Goal: Task Accomplishment & Management: Manage account settings

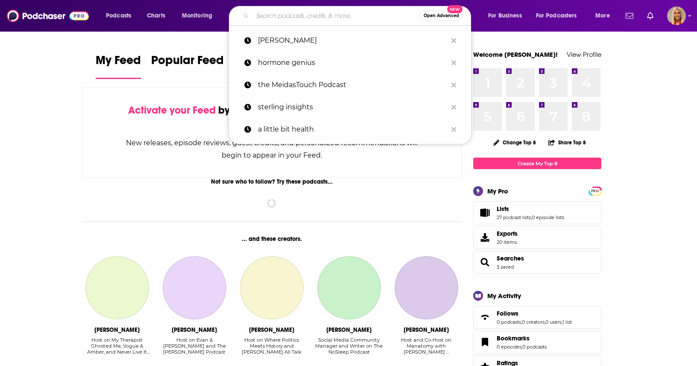
click at [260, 17] on input "Search podcasts, credits, & more..." at bounding box center [337, 16] width 168 height 14
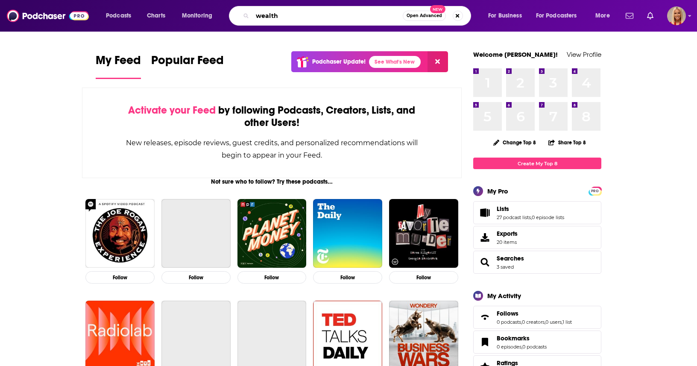
type input "wealth"
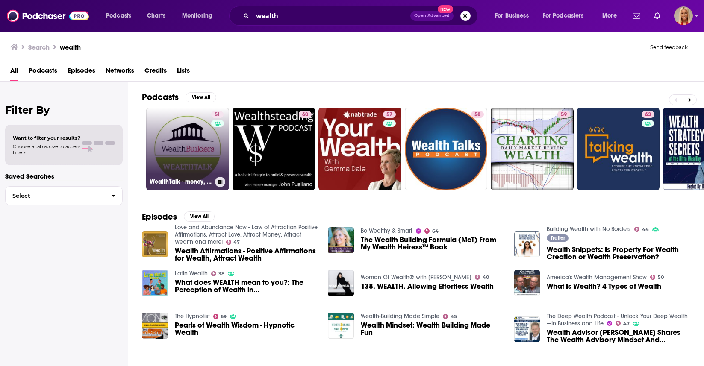
click at [173, 141] on link "51 WealthTalk - money, wealth and personal finance." at bounding box center [187, 149] width 83 height 83
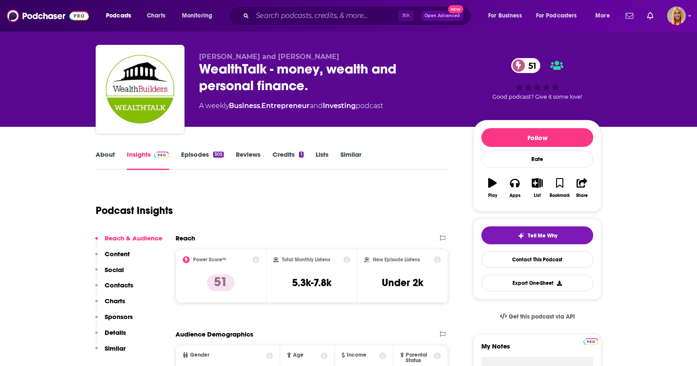
scroll to position [13, 0]
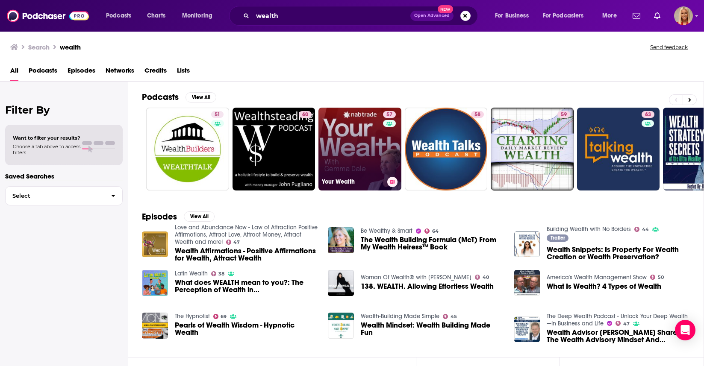
click at [356, 145] on link "57 Your Wealth" at bounding box center [359, 149] width 83 height 83
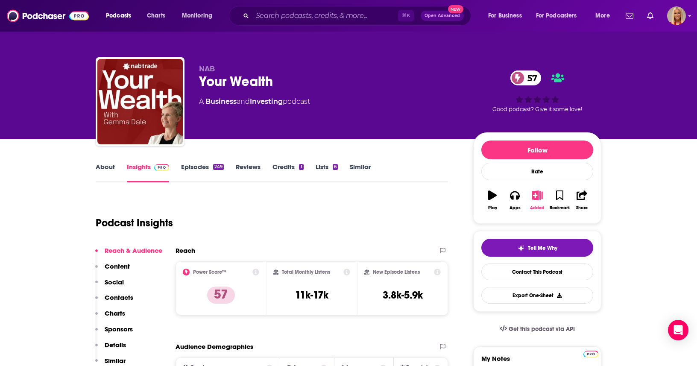
click at [540, 197] on icon "button" at bounding box center [537, 195] width 11 height 9
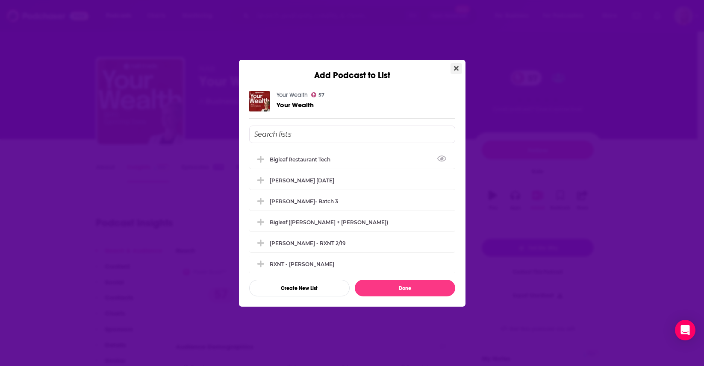
click at [455, 70] on icon "Close" at bounding box center [456, 68] width 5 height 7
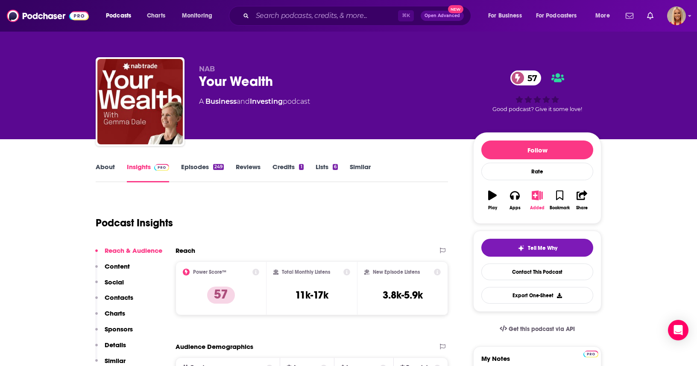
click at [537, 197] on icon "button" at bounding box center [537, 195] width 11 height 9
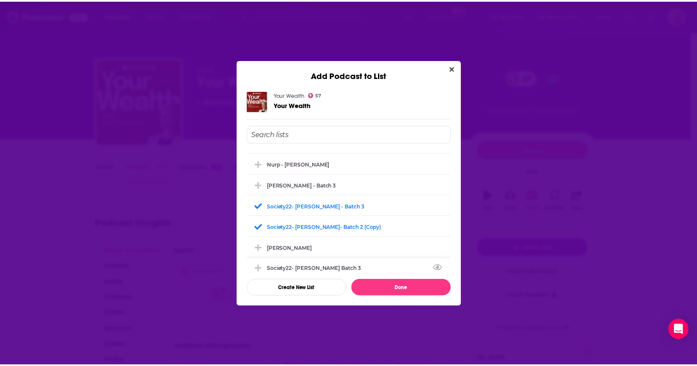
scroll to position [221, 0]
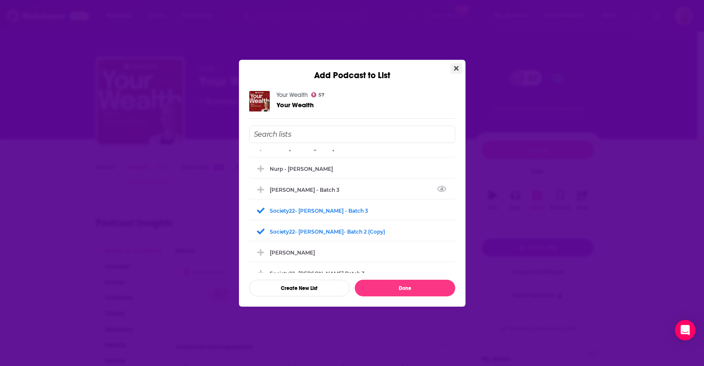
click at [456, 67] on icon "Close" at bounding box center [456, 68] width 5 height 5
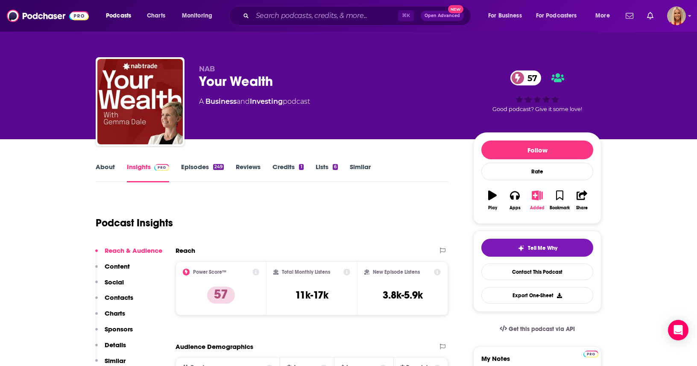
click at [538, 199] on icon "button" at bounding box center [537, 195] width 11 height 9
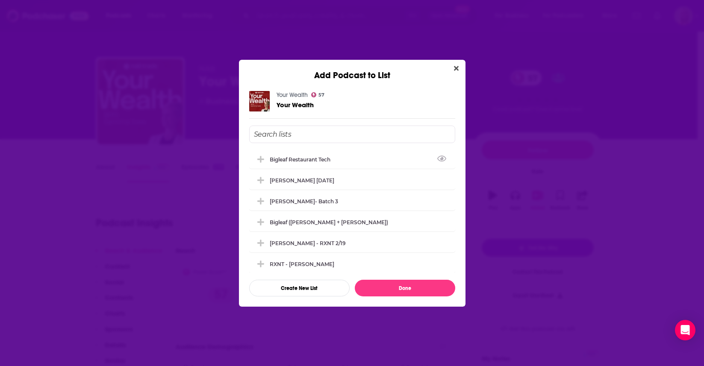
click at [316, 130] on input "Add Podcast To List" at bounding box center [352, 135] width 206 height 18
click at [303, 287] on button "Create New List" at bounding box center [299, 288] width 100 height 17
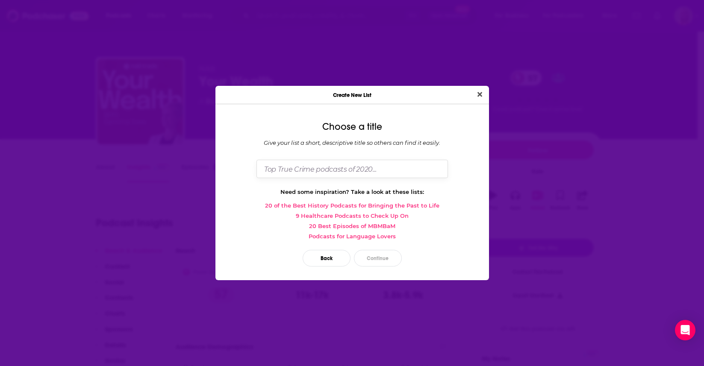
click at [305, 168] on input "Dialog" at bounding box center [351, 169] width 191 height 18
type input "[PERSON_NAME] - Q4 2025"
click at [388, 260] on button "Continue" at bounding box center [378, 258] width 48 height 17
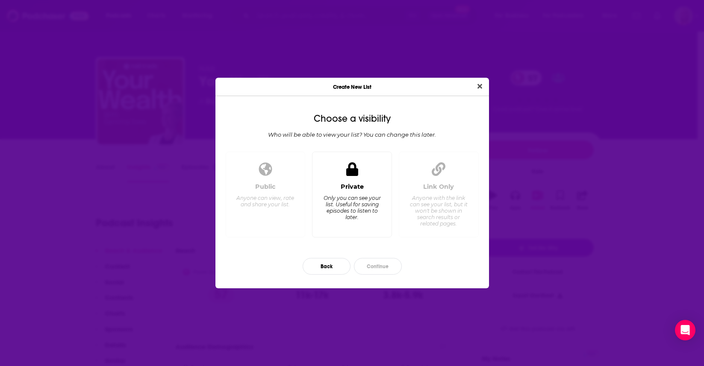
click at [349, 197] on div "Only you can see your list. Useful for saving episodes to listen to later." at bounding box center [352, 208] width 59 height 26
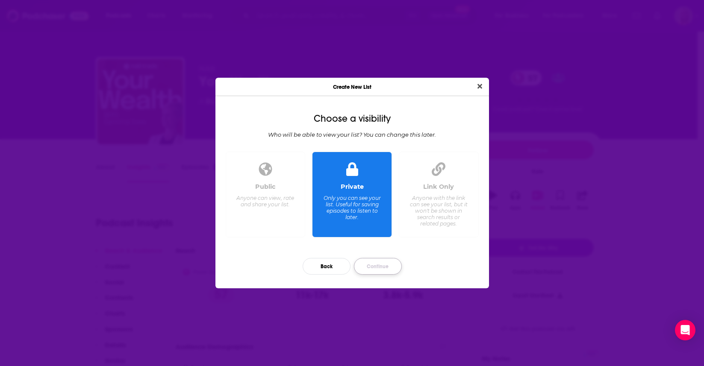
click at [377, 269] on button "Continue" at bounding box center [378, 266] width 48 height 17
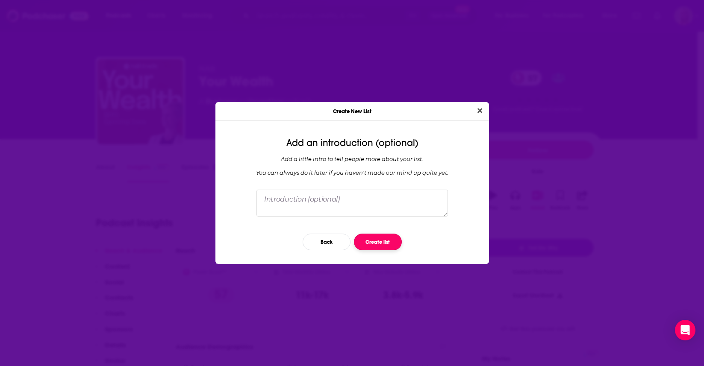
click at [375, 247] on button "Create list" at bounding box center [378, 242] width 48 height 17
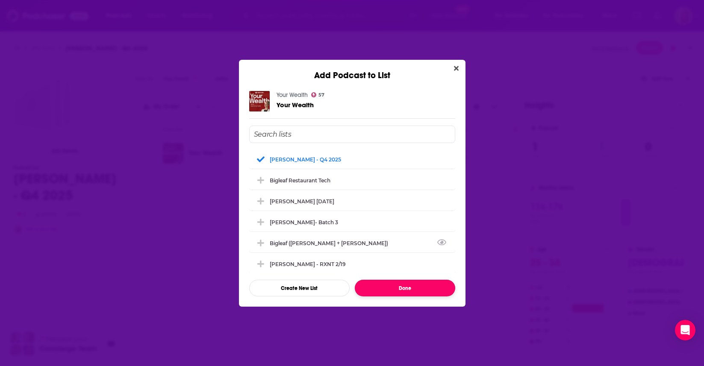
click at [406, 287] on button "Done" at bounding box center [405, 288] width 100 height 17
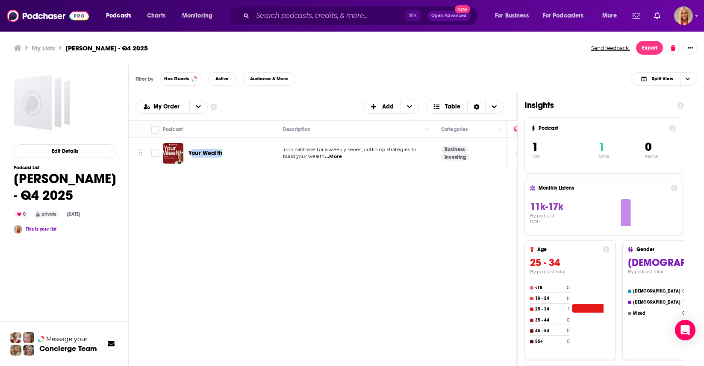
drag, startPoint x: 238, startPoint y: 155, endPoint x: 191, endPoint y: 154, distance: 47.5
click at [191, 154] on div "Your Wealth" at bounding box center [232, 153] width 89 height 9
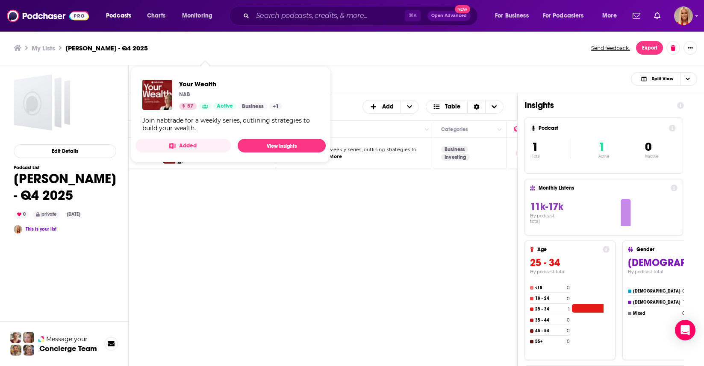
click at [197, 84] on span "Your Wealth" at bounding box center [230, 84] width 103 height 8
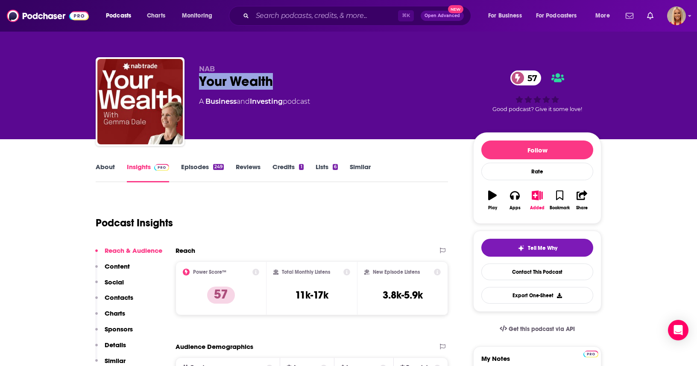
drag, startPoint x: 197, startPoint y: 79, endPoint x: 287, endPoint y: 85, distance: 90.4
click at [287, 85] on div "NAB Your Wealth 57 A Business and Investing podcast 57 Good podcast? Give it so…" at bounding box center [349, 103] width 506 height 92
click at [196, 67] on div "NAB Your Wealth 57 A Business and Investing podcast 57 Good podcast? Give it so…" at bounding box center [349, 103] width 506 height 92
drag, startPoint x: 193, startPoint y: 66, endPoint x: 309, endPoint y: 91, distance: 118.0
click at [285, 95] on div "NAB Your Wealth 57 A Business and Investing podcast 57 Good podcast? Give it so…" at bounding box center [349, 103] width 506 height 92
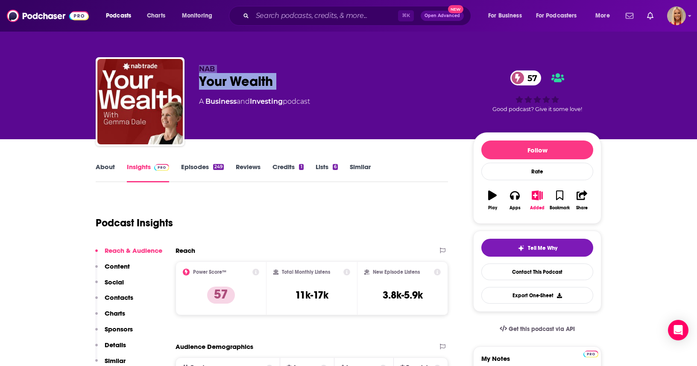
click at [350, 74] on div "Your Wealth 57" at bounding box center [329, 81] width 261 height 17
drag, startPoint x: 197, startPoint y: 81, endPoint x: 290, endPoint y: 92, distance: 93.8
click at [290, 92] on div "NAB Your Wealth 57 A Business and Investing podcast 57 Good podcast? Give it so…" at bounding box center [349, 103] width 506 height 92
click at [679, 15] on img "Logged in as KymberleeBolden" at bounding box center [677, 15] width 19 height 19
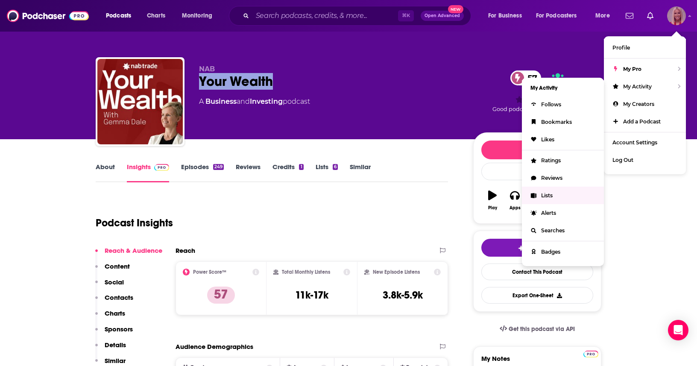
click at [553, 195] on link "Lists" at bounding box center [563, 196] width 82 height 18
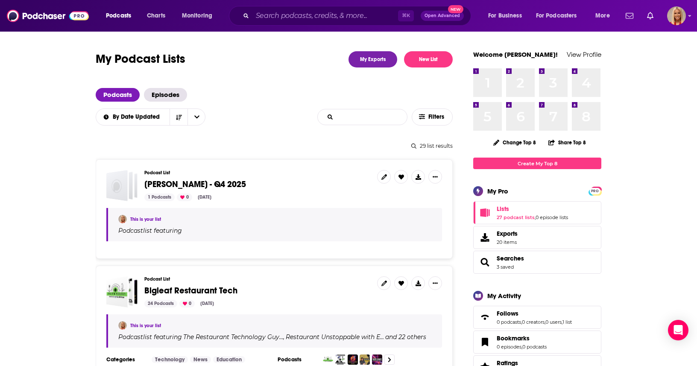
click at [368, 118] on input "List Search Input" at bounding box center [362, 116] width 89 height 15
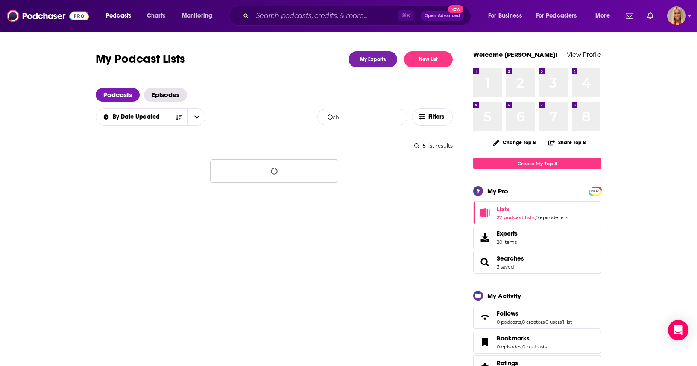
type input "c"
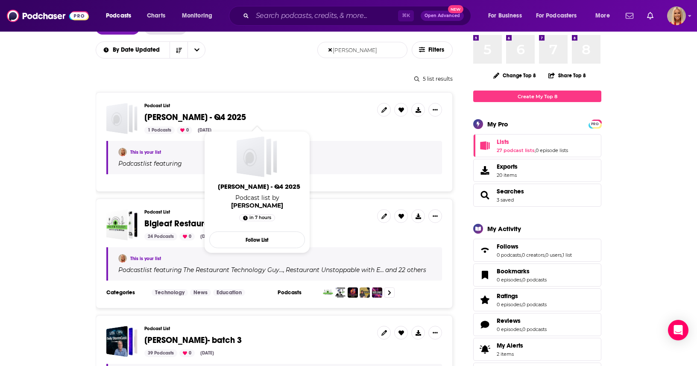
scroll to position [68, 0]
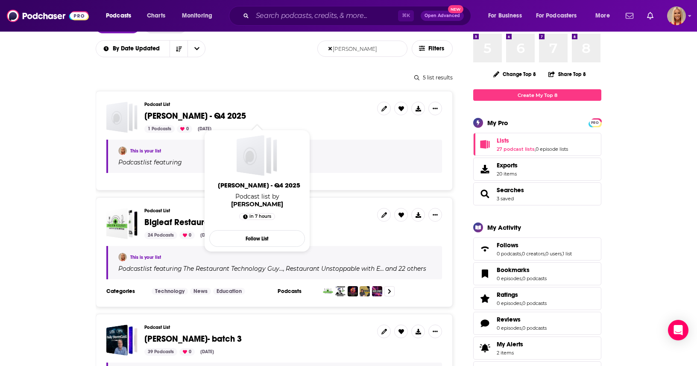
type input "[PERSON_NAME]"
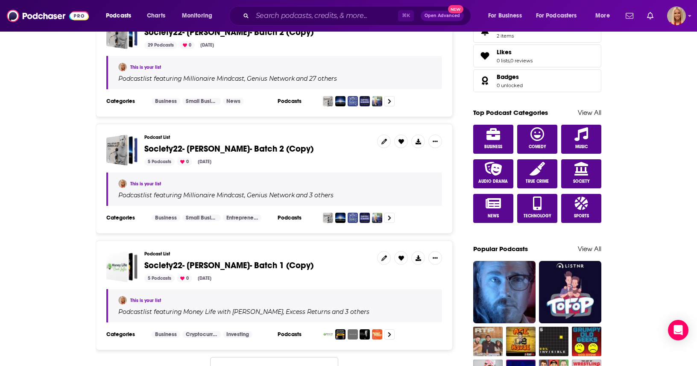
scroll to position [395, 0]
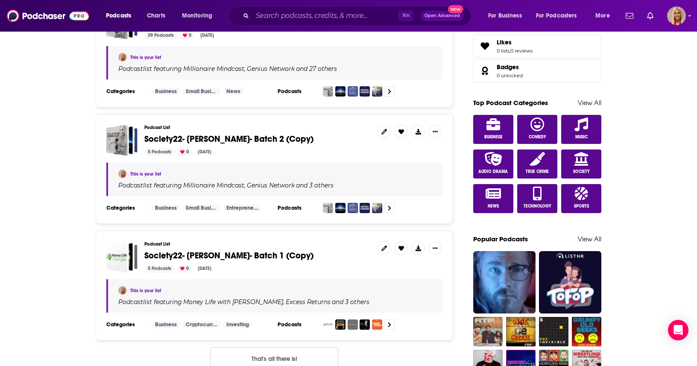
click at [262, 254] on span "Society22- [PERSON_NAME]- Batch 1 (Copy)" at bounding box center [228, 255] width 169 height 11
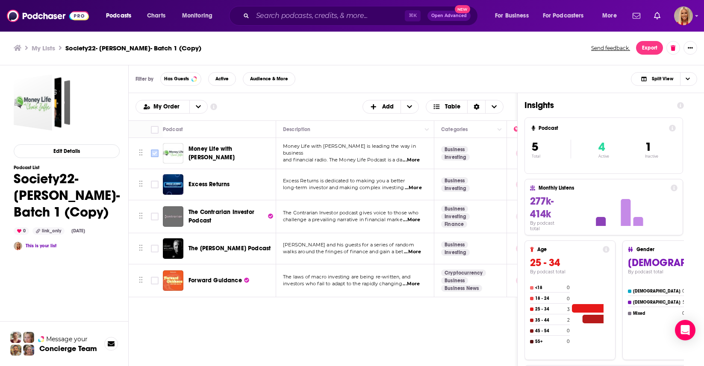
click at [153, 155] on input "Toggle select row" at bounding box center [155, 154] width 8 height 8
checkbox input "true"
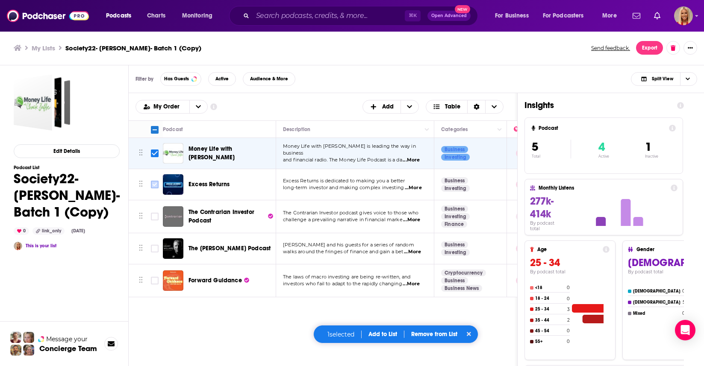
click at [156, 185] on input "Toggle select row" at bounding box center [155, 185] width 8 height 8
checkbox input "true"
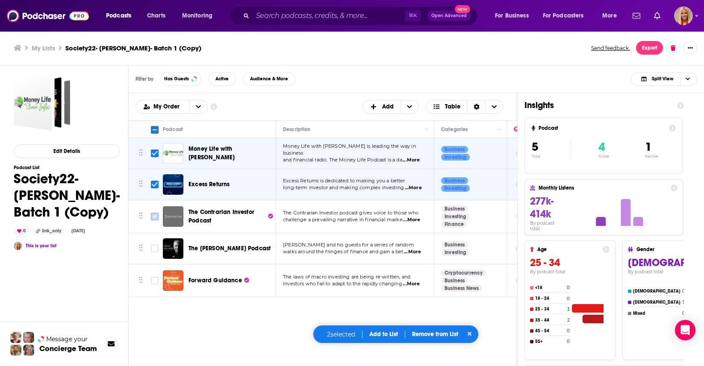
click at [154, 217] on input "Toggle select row" at bounding box center [155, 217] width 8 height 8
checkbox input "true"
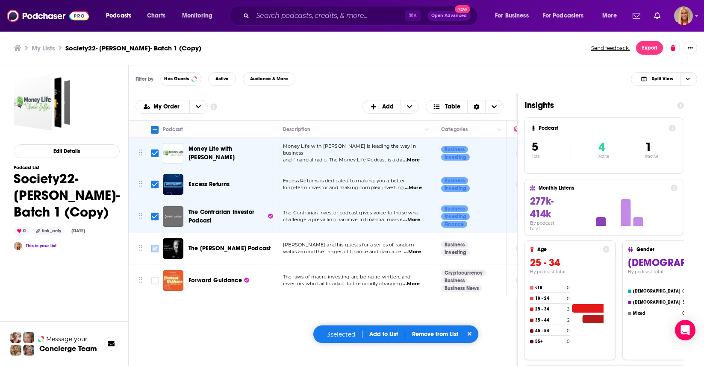
click at [154, 250] on input "Toggle select row" at bounding box center [155, 249] width 8 height 8
checkbox input "true"
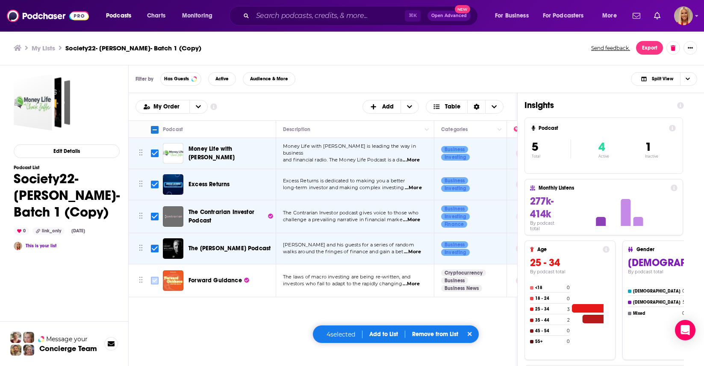
click at [156, 282] on input "Toggle select row" at bounding box center [155, 281] width 8 height 8
checkbox input "true"
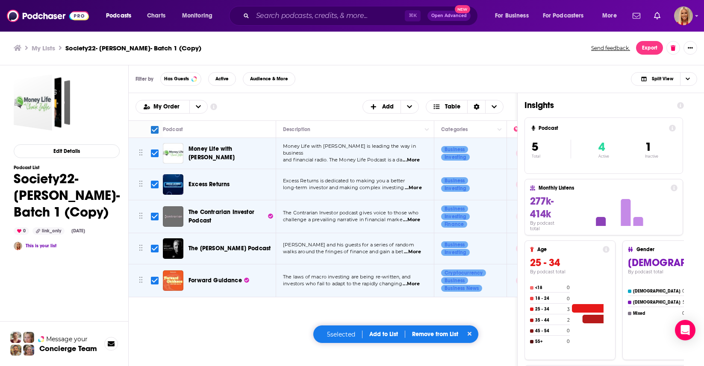
click at [376, 335] on button "Add to List" at bounding box center [383, 334] width 42 height 7
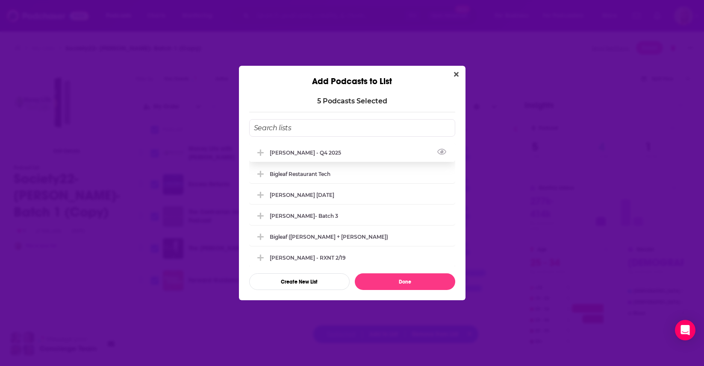
click at [309, 156] on div "[PERSON_NAME] - Q4 2025" at bounding box center [352, 152] width 206 height 19
click at [405, 285] on button "Done" at bounding box center [405, 281] width 100 height 17
checkbox input "false"
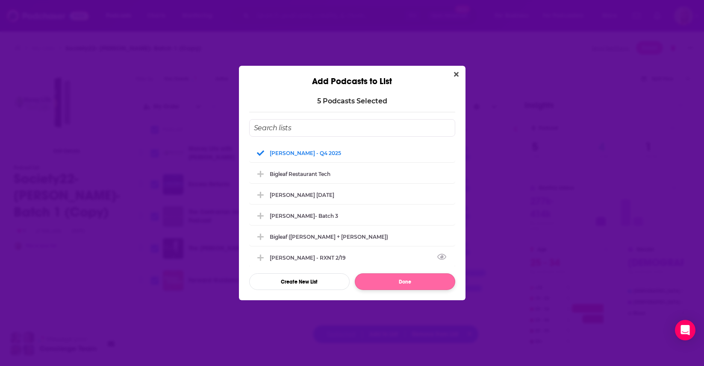
checkbox input "false"
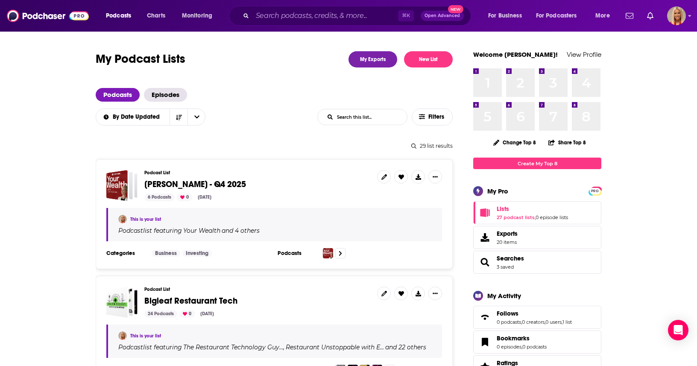
click at [360, 115] on input "List Search Input" at bounding box center [362, 116] width 89 height 15
type input "[PERSON_NAME]"
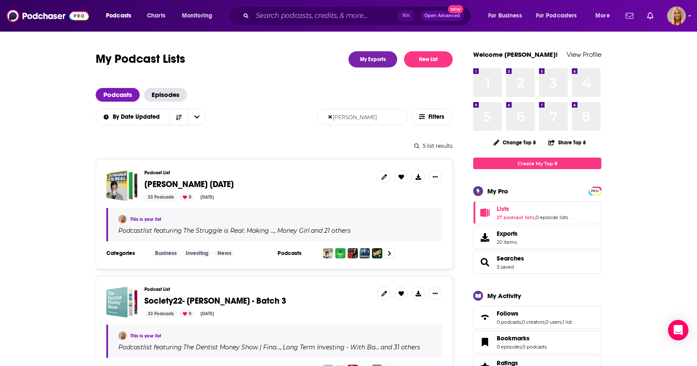
click at [191, 182] on span "[PERSON_NAME] [DATE]" at bounding box center [188, 184] width 89 height 11
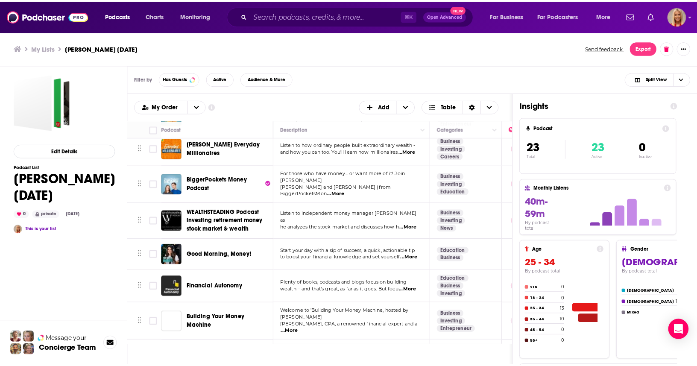
scroll to position [557, 0]
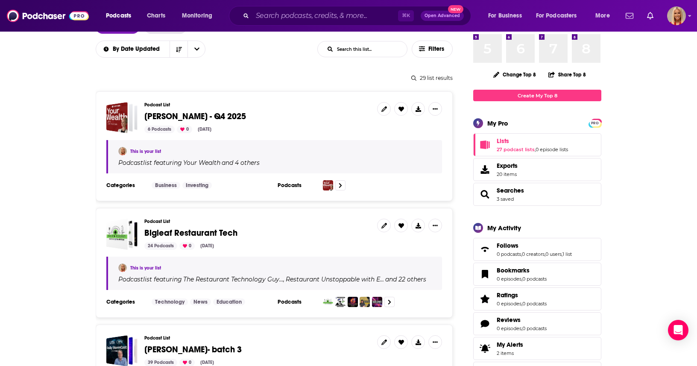
scroll to position [68, 0]
click at [363, 50] on input "List Search Input" at bounding box center [362, 49] width 89 height 15
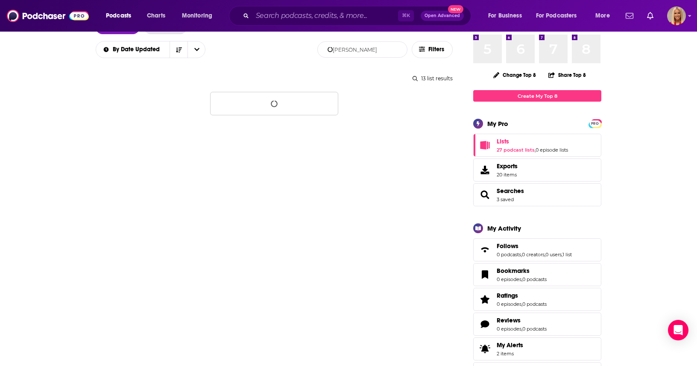
type input "[PERSON_NAME]"
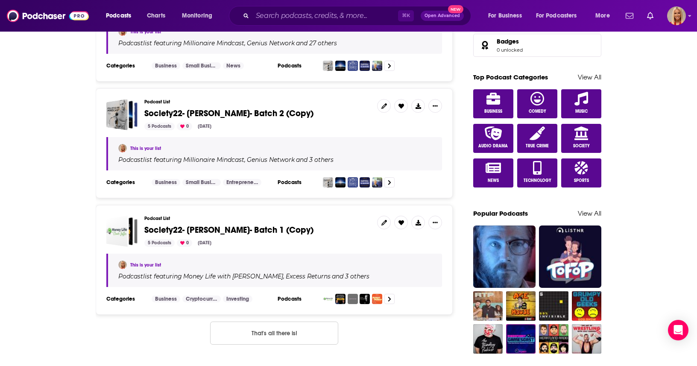
scroll to position [347, 0]
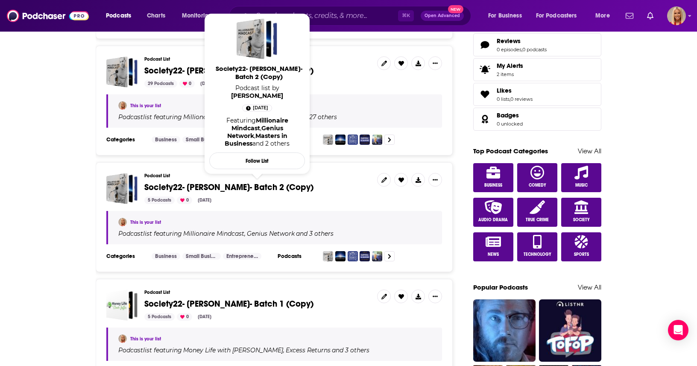
click at [273, 187] on span "Society22- [PERSON_NAME]- Batch 2 (Copy)" at bounding box center [228, 187] width 169 height 11
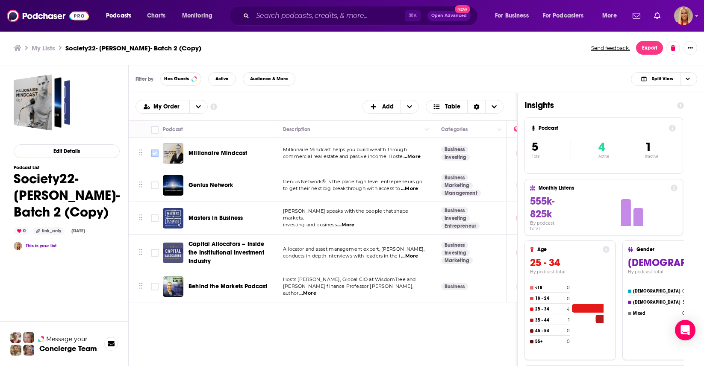
click at [155, 152] on input "Toggle select row" at bounding box center [155, 154] width 8 height 8
checkbox input "true"
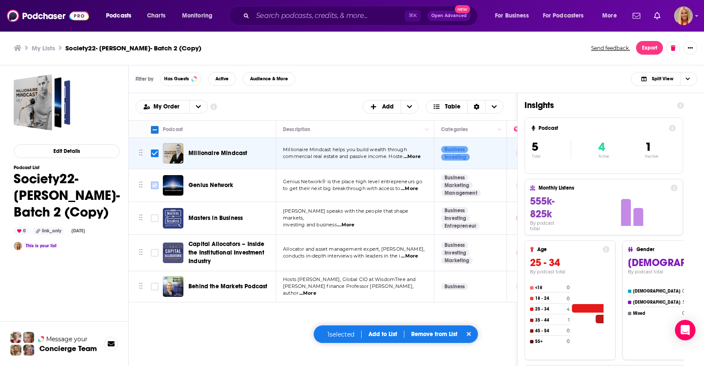
click at [151, 184] on input "Toggle select row" at bounding box center [155, 186] width 8 height 8
checkbox input "true"
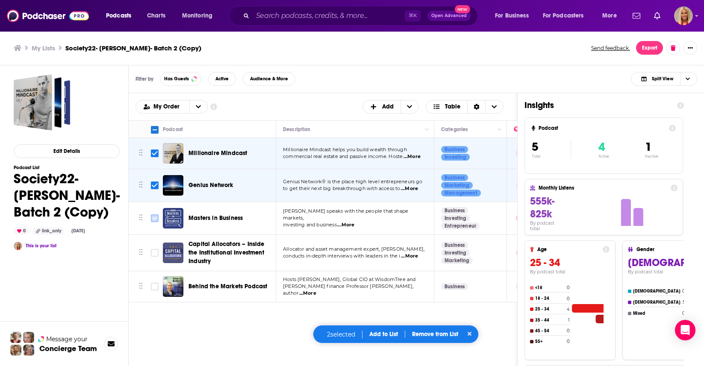
click at [153, 218] on input "Toggle select row" at bounding box center [155, 219] width 8 height 8
checkbox input "true"
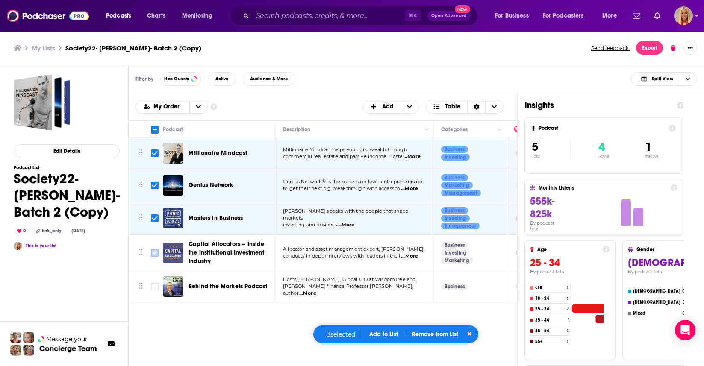
click at [155, 253] on input "Toggle select row" at bounding box center [155, 253] width 8 height 8
checkbox input "true"
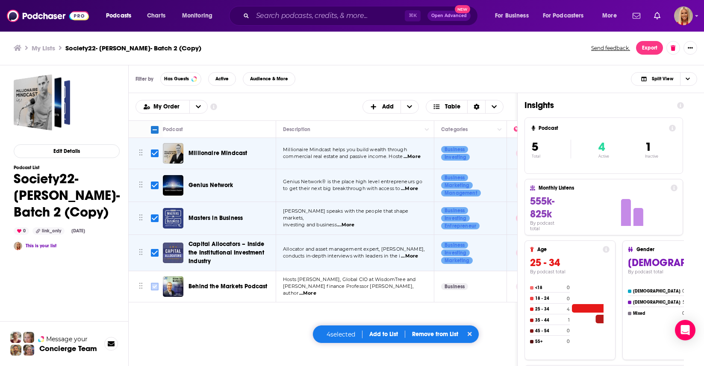
click at [153, 288] on input "Toggle select row" at bounding box center [155, 287] width 8 height 8
checkbox input "true"
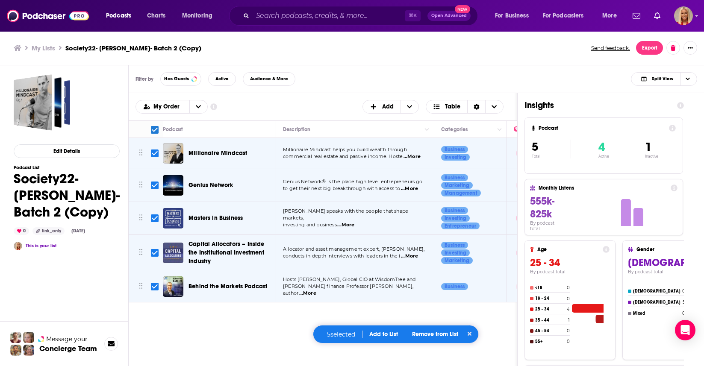
click at [383, 334] on button "Add to List" at bounding box center [383, 334] width 42 height 7
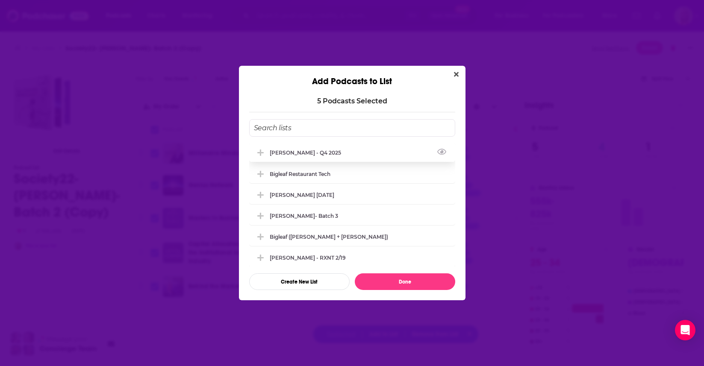
click at [321, 158] on div "[PERSON_NAME] - Q4 2025" at bounding box center [352, 152] width 206 height 19
click at [407, 281] on button "Done" at bounding box center [405, 281] width 100 height 17
checkbox input "false"
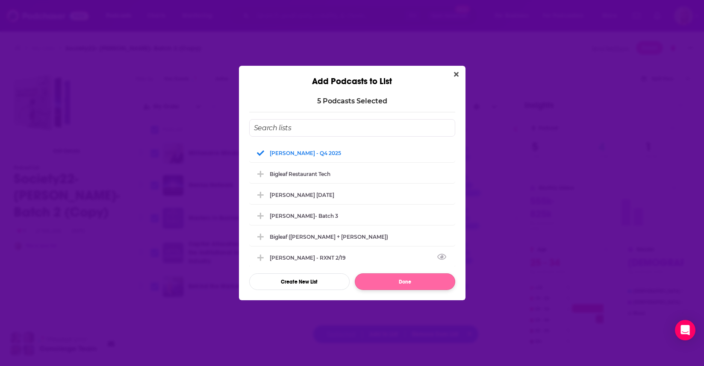
checkbox input "false"
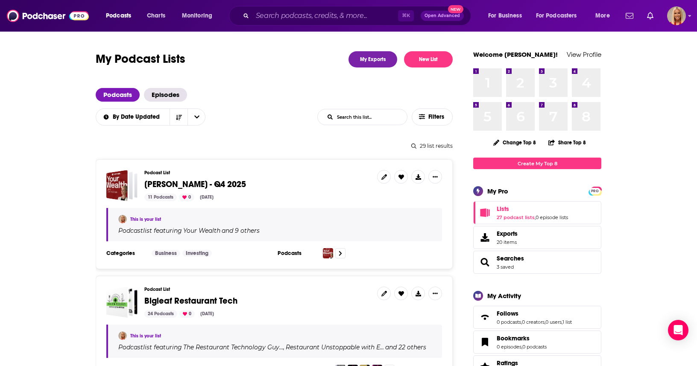
click at [356, 118] on input "List Search Input" at bounding box center [362, 116] width 89 height 15
type input "[PERSON_NAME]"
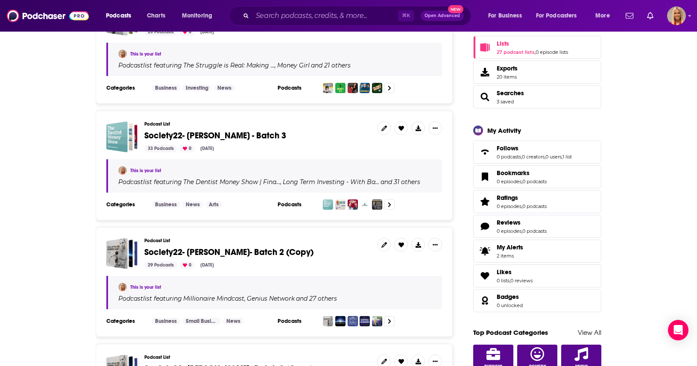
scroll to position [188, 0]
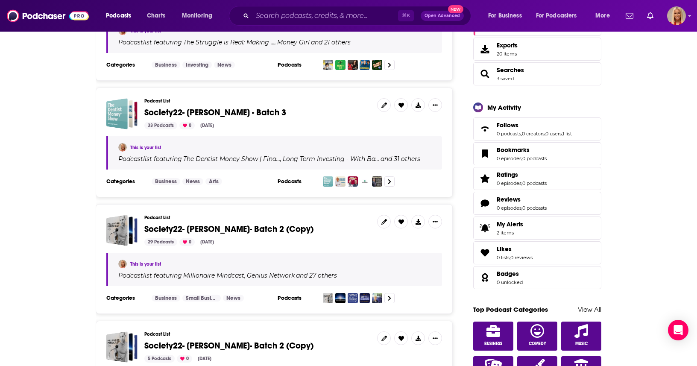
click at [202, 109] on span "Society22- [PERSON_NAME] - Batch 3" at bounding box center [215, 112] width 142 height 11
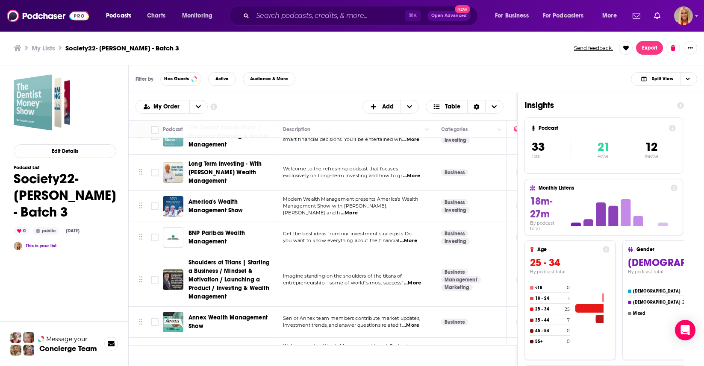
scroll to position [25, 0]
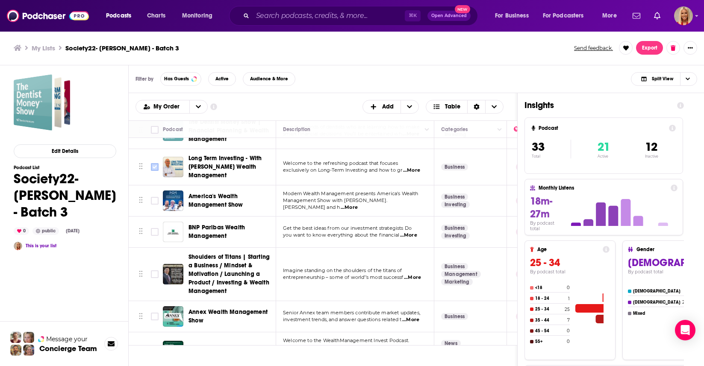
click at [153, 166] on input "Toggle select row" at bounding box center [155, 167] width 8 height 8
checkbox input "true"
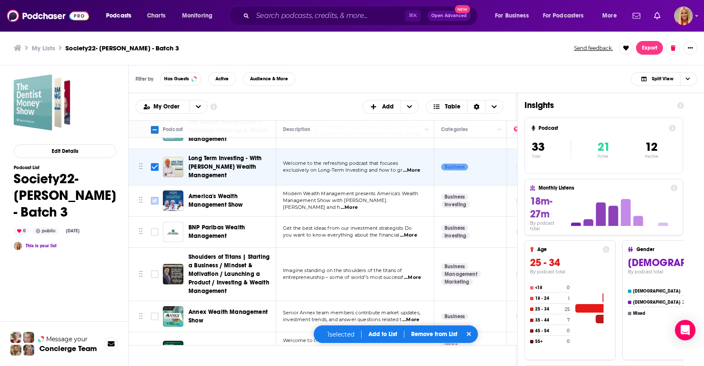
click at [154, 197] on input "Toggle select row" at bounding box center [155, 201] width 8 height 8
checkbox input "true"
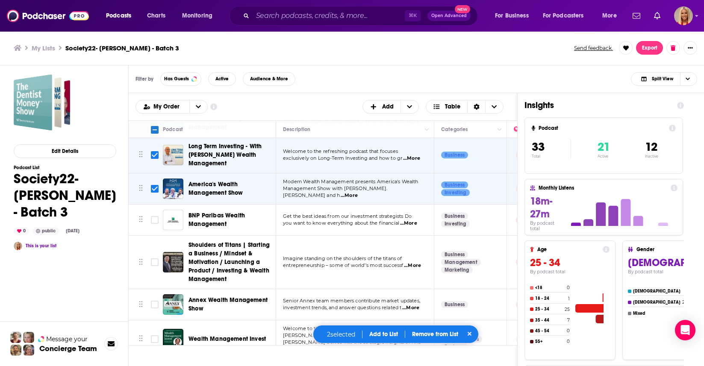
scroll to position [34, 0]
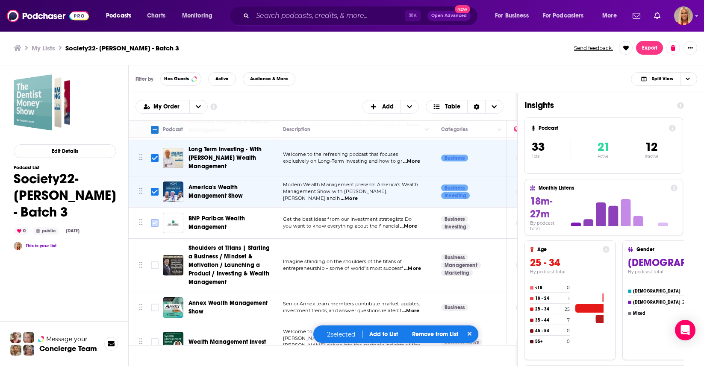
click at [152, 219] on input "Toggle select row" at bounding box center [155, 223] width 8 height 8
checkbox input "true"
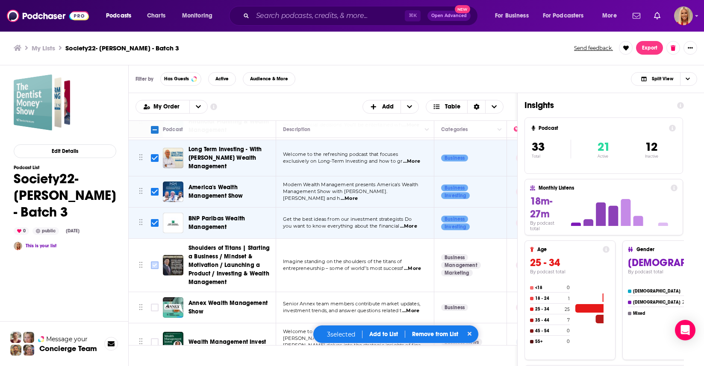
click at [153, 262] on input "Toggle select row" at bounding box center [155, 266] width 8 height 8
checkbox input "true"
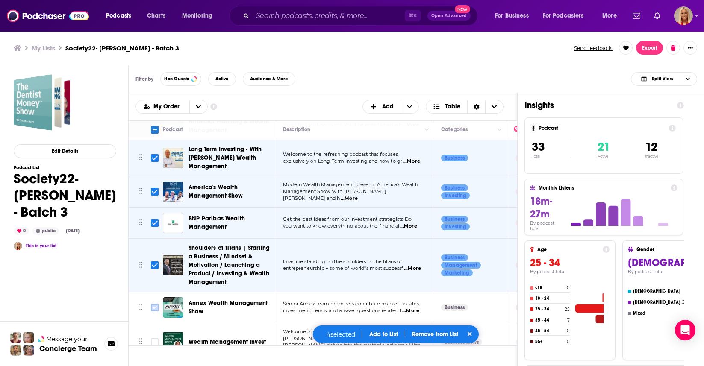
click at [156, 304] on input "Toggle select row" at bounding box center [155, 308] width 8 height 8
checkbox input "true"
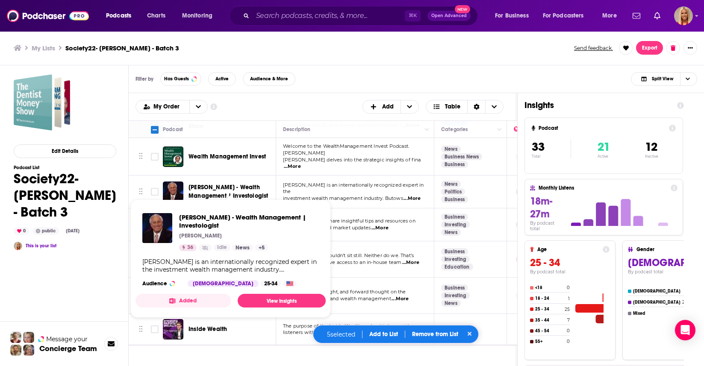
scroll to position [184, 0]
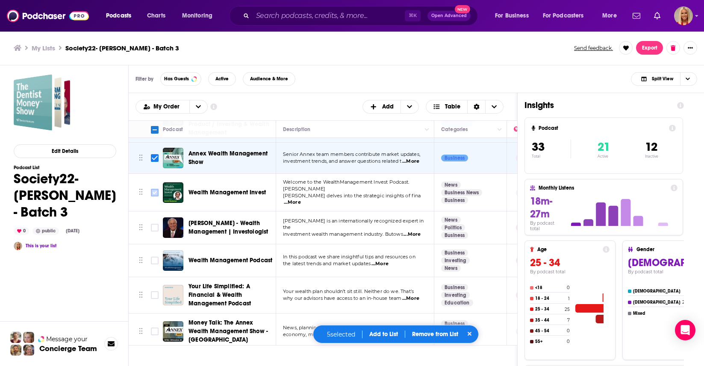
click at [156, 189] on input "Toggle select row" at bounding box center [155, 193] width 8 height 8
checkbox input "true"
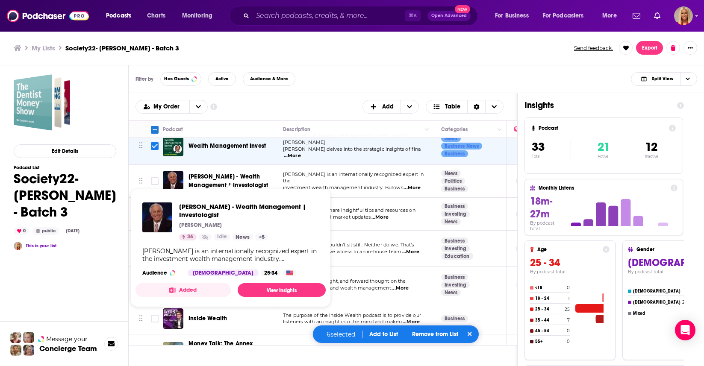
scroll to position [234, 0]
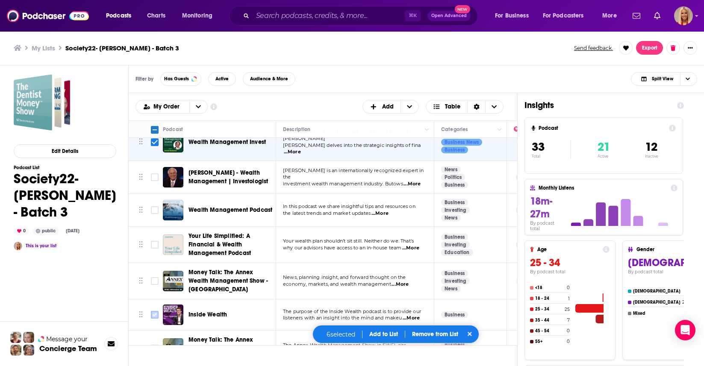
click at [155, 311] on input "Toggle select row" at bounding box center [155, 315] width 8 height 8
checkbox input "true"
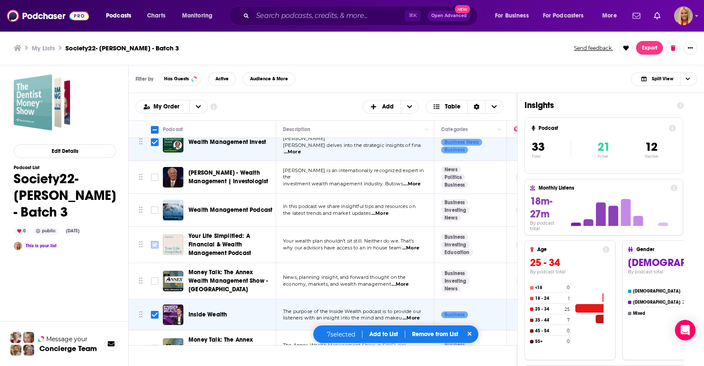
click at [153, 241] on input "Toggle select row" at bounding box center [155, 245] width 8 height 8
checkbox input "true"
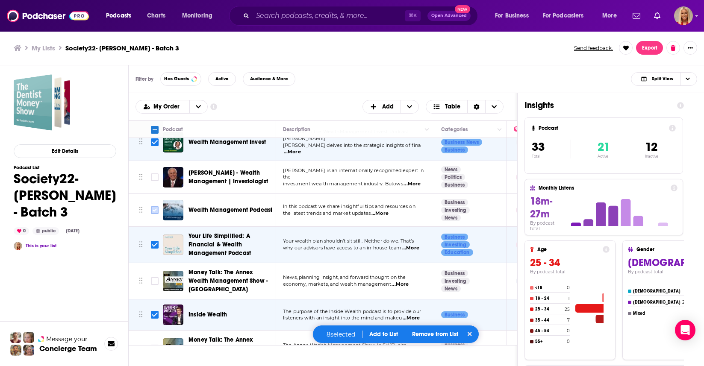
click at [154, 206] on input "Toggle select row" at bounding box center [155, 210] width 8 height 8
checkbox input "true"
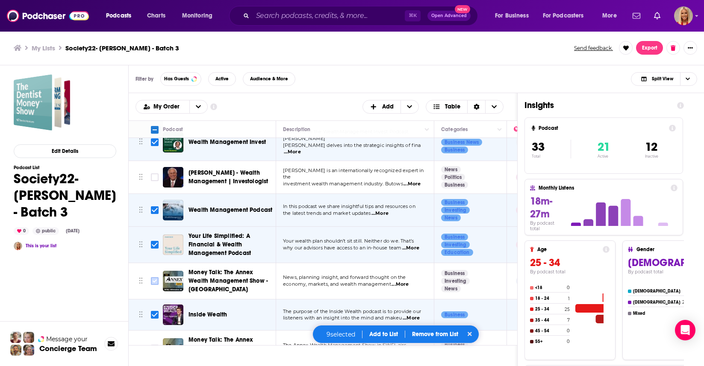
click at [158, 277] on input "Toggle select row" at bounding box center [155, 281] width 8 height 8
checkbox input "true"
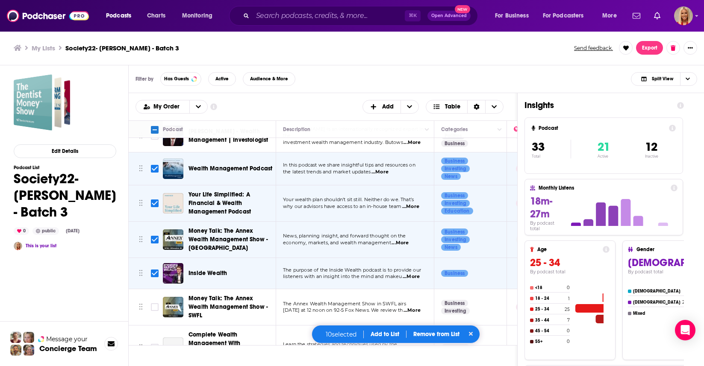
scroll to position [367, 0]
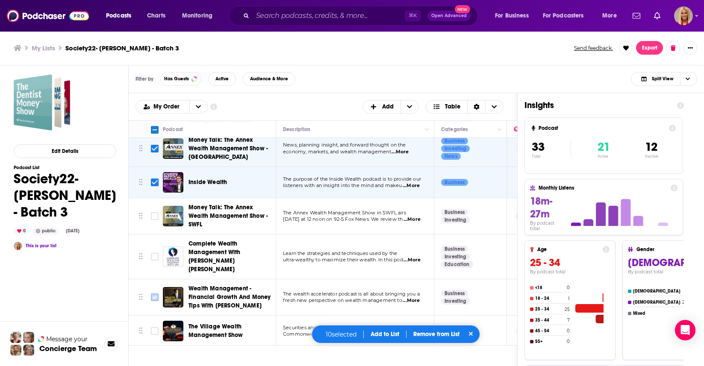
click at [152, 294] on input "Toggle select row" at bounding box center [155, 298] width 8 height 8
checkbox input "true"
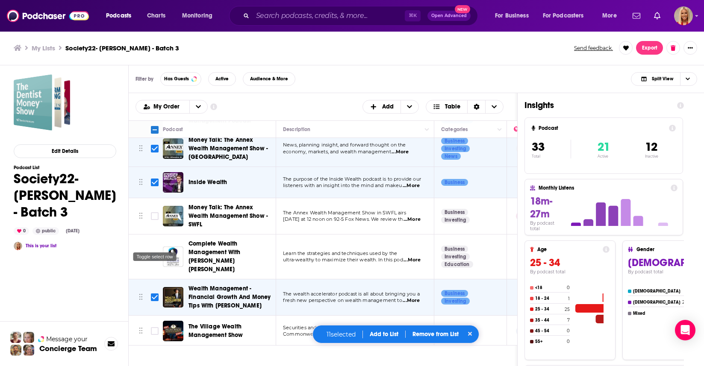
click at [154, 253] on input "Toggle select row" at bounding box center [155, 257] width 8 height 8
checkbox input "true"
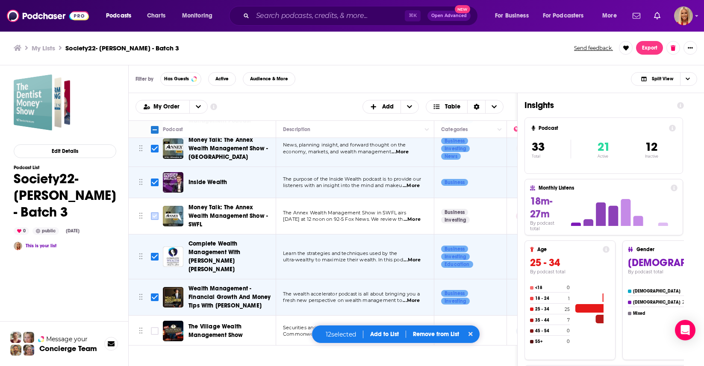
click at [154, 212] on input "Toggle select row" at bounding box center [155, 216] width 8 height 8
checkbox input "true"
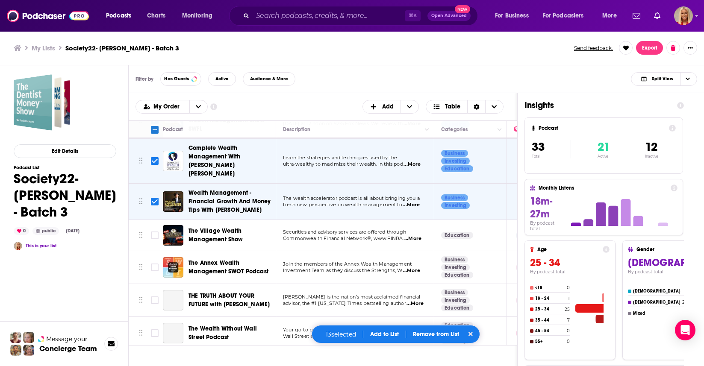
scroll to position [486, 0]
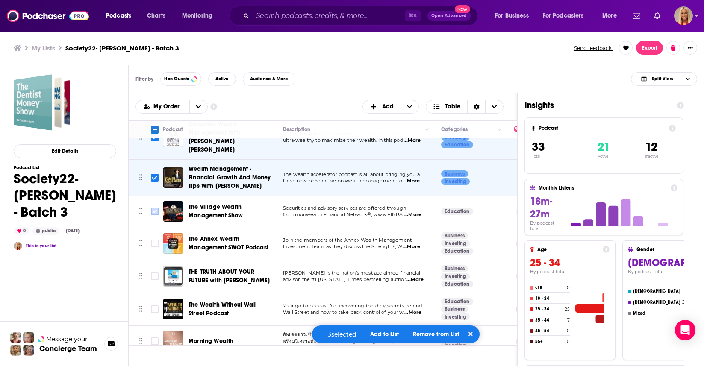
click at [154, 208] on input "Toggle select row" at bounding box center [155, 212] width 8 height 8
checkbox input "true"
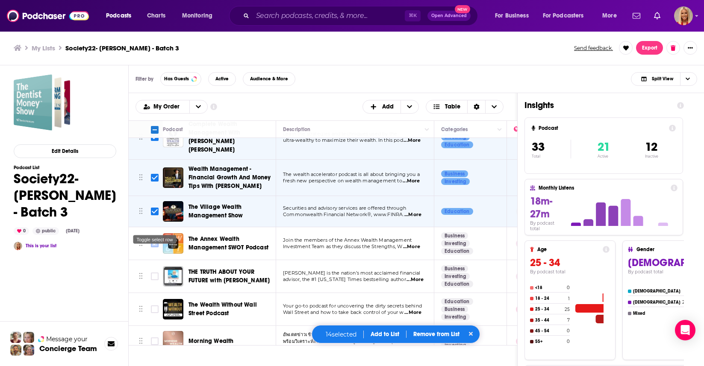
click at [156, 240] on input "Toggle select row" at bounding box center [155, 244] width 8 height 8
checkbox input "true"
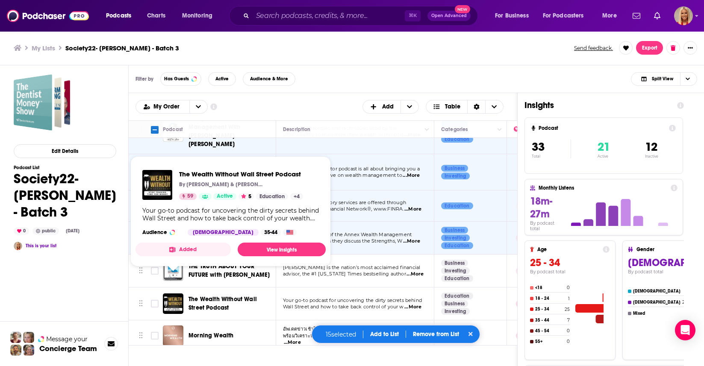
scroll to position [493, 0]
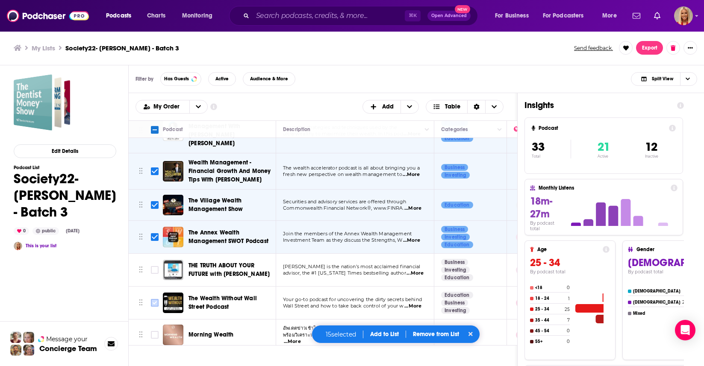
click at [154, 299] on input "Toggle select row" at bounding box center [155, 303] width 8 height 8
checkbox input "true"
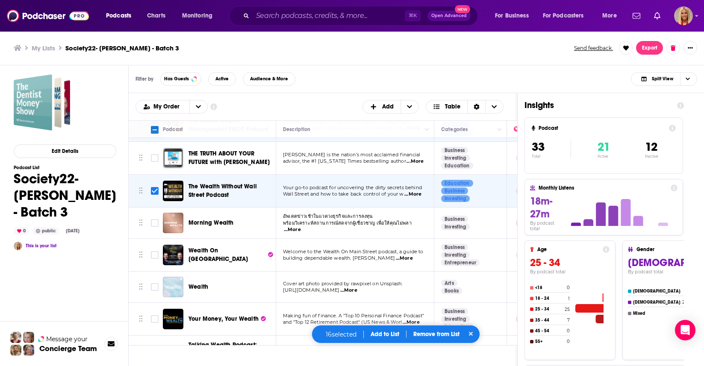
scroll to position [470, 0]
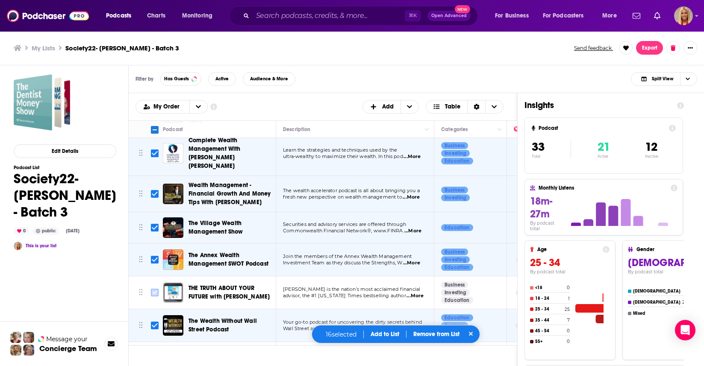
click at [153, 289] on input "Toggle select row" at bounding box center [155, 293] width 8 height 8
checkbox input "true"
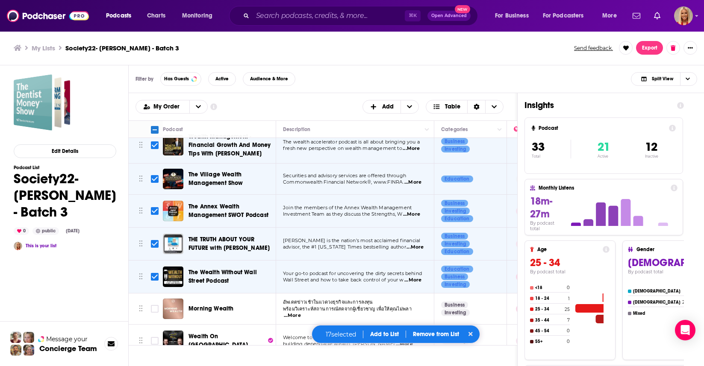
scroll to position [522, 0]
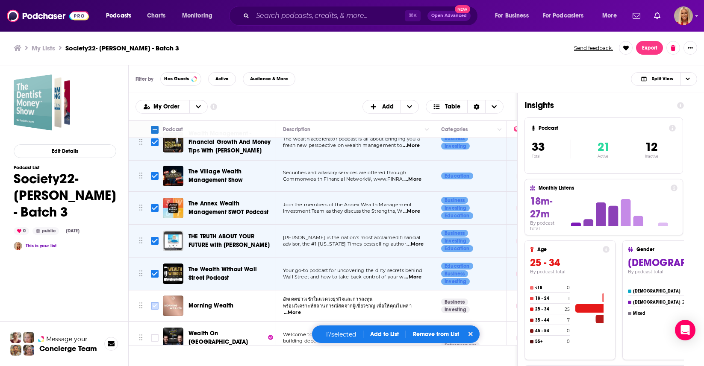
click at [155, 302] on input "Toggle select row" at bounding box center [155, 306] width 8 height 8
checkbox input "true"
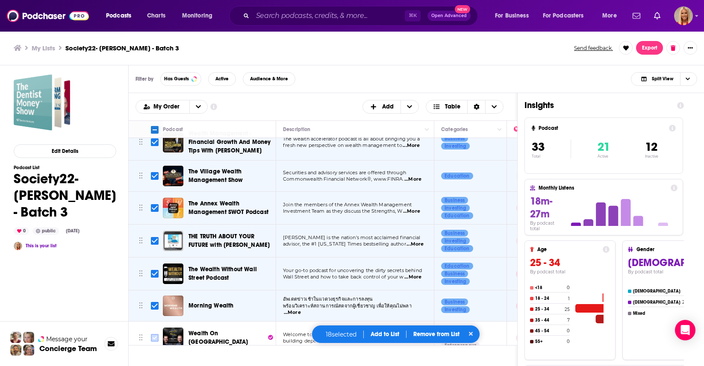
click at [153, 334] on input "Toggle select row" at bounding box center [155, 338] width 8 height 8
checkbox input "true"
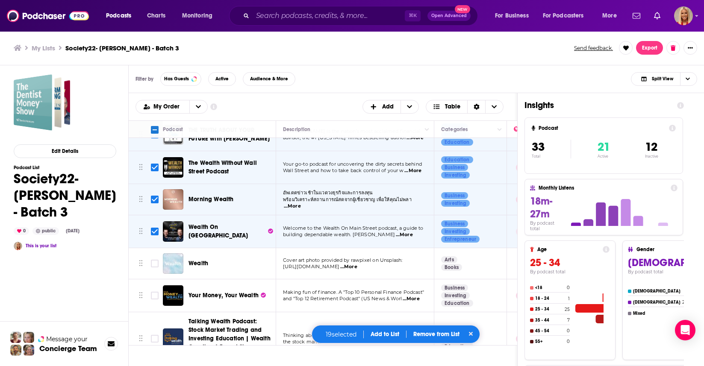
scroll to position [641, 0]
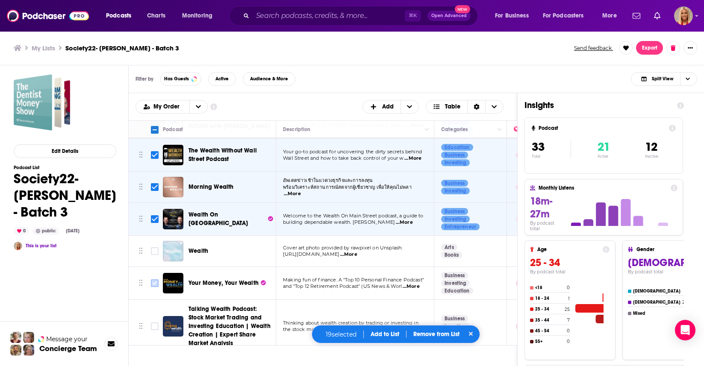
click at [153, 279] on input "Toggle select row" at bounding box center [155, 283] width 8 height 8
checkbox input "true"
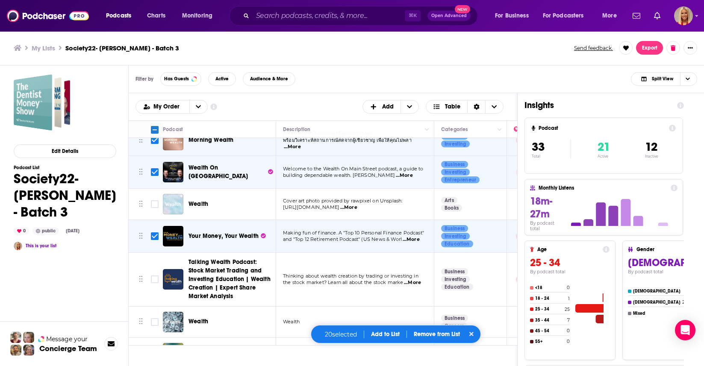
scroll to position [691, 0]
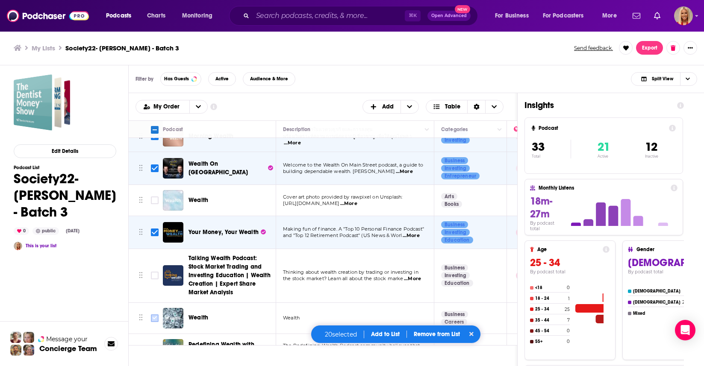
click at [156, 315] on input "Toggle select row" at bounding box center [155, 319] width 8 height 8
checkbox input "true"
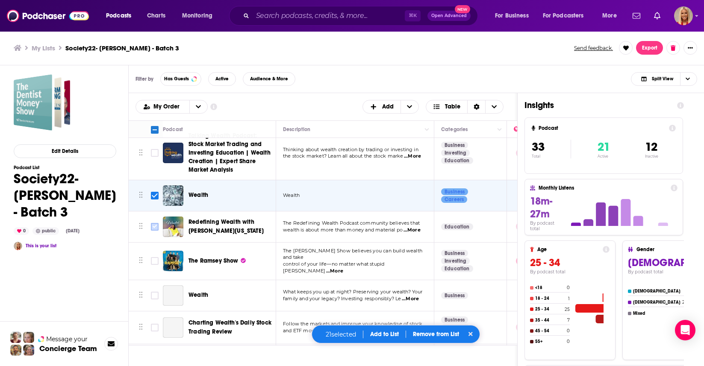
scroll to position [820, 0]
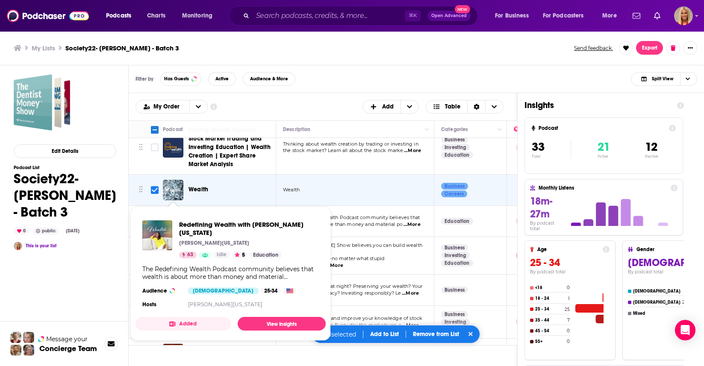
click at [155, 202] on span "Redefining Wealth with [PERSON_NAME][US_STATE] [PERSON_NAME][US_STATE] 63 Idle …" at bounding box center [230, 274] width 200 height 144
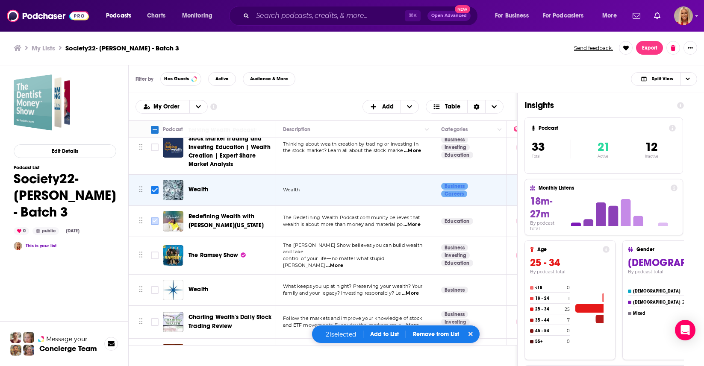
click at [156, 218] on input "Toggle select row" at bounding box center [155, 222] width 8 height 8
checkbox input "true"
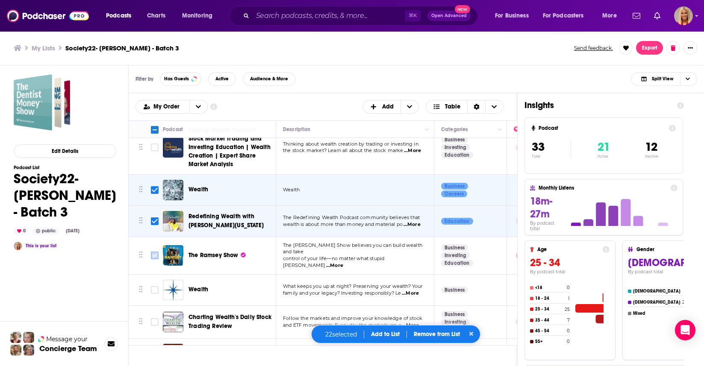
click at [157, 252] on input "Toggle select row" at bounding box center [155, 256] width 8 height 8
checkbox input "true"
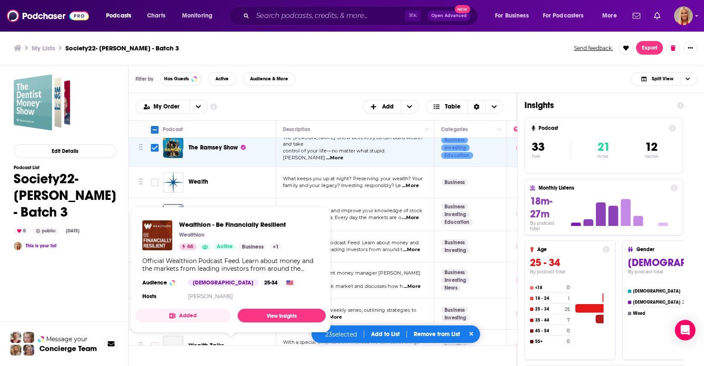
scroll to position [927, 0]
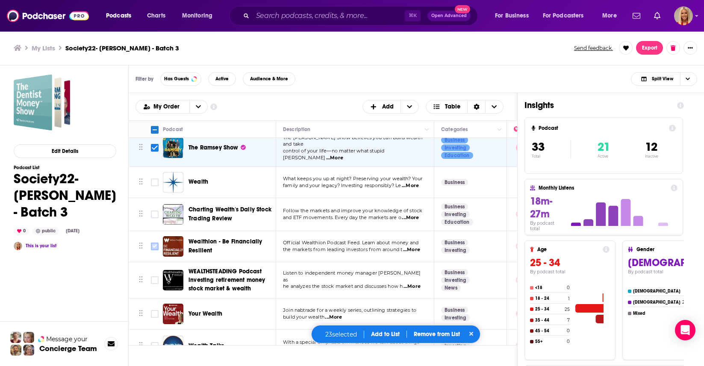
click at [154, 243] on input "Toggle select row" at bounding box center [155, 247] width 8 height 8
checkbox input "true"
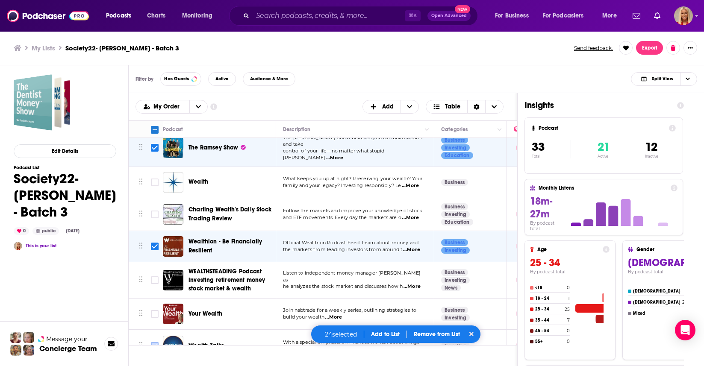
click at [156, 342] on input "Toggle select row" at bounding box center [155, 346] width 8 height 8
checkbox input "true"
click at [393, 335] on button "Add to List" at bounding box center [385, 334] width 42 height 7
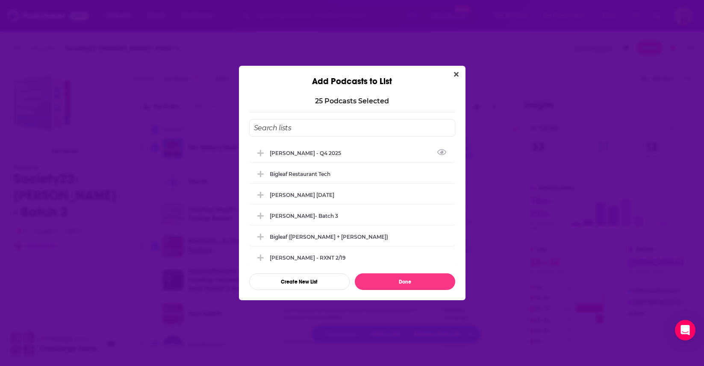
click at [305, 133] on input "Add Podcast To List" at bounding box center [352, 128] width 206 height 18
click at [306, 155] on div "[PERSON_NAME] - Q4 2025" at bounding box center [308, 153] width 76 height 6
click at [401, 286] on button "Done" at bounding box center [405, 281] width 100 height 17
checkbox input "false"
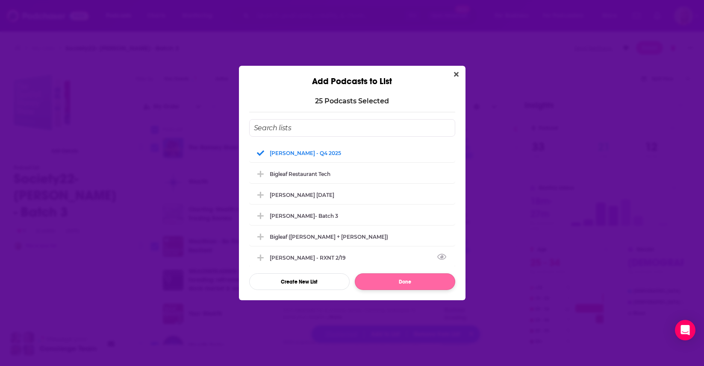
checkbox input "false"
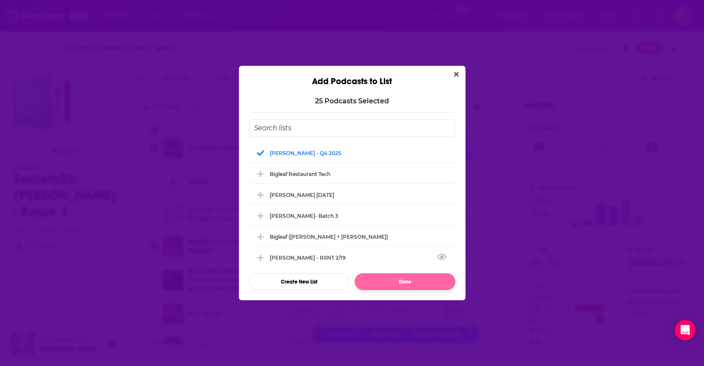
checkbox input "false"
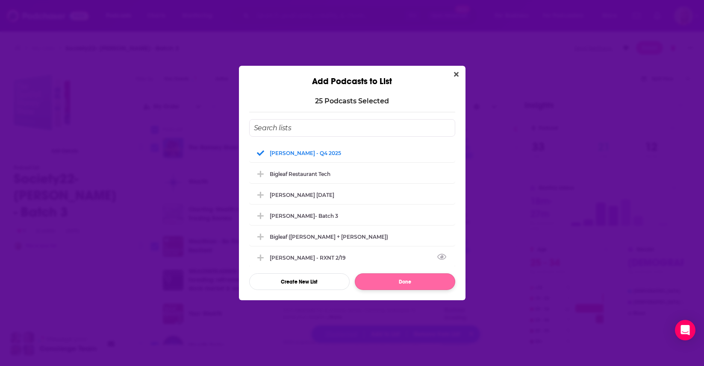
checkbox input "false"
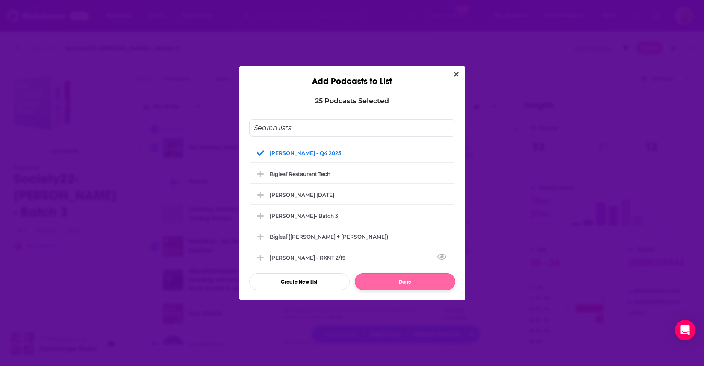
checkbox input "false"
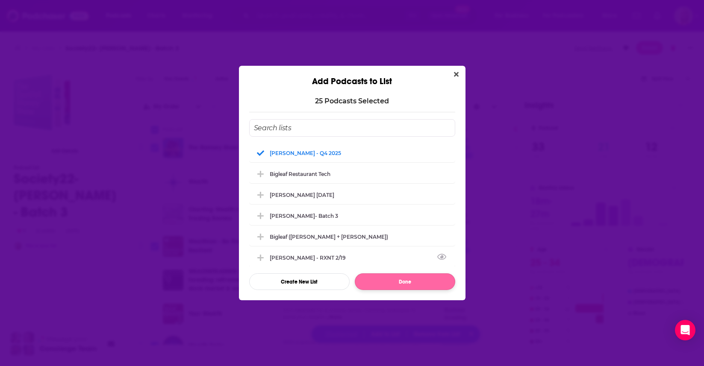
checkbox input "false"
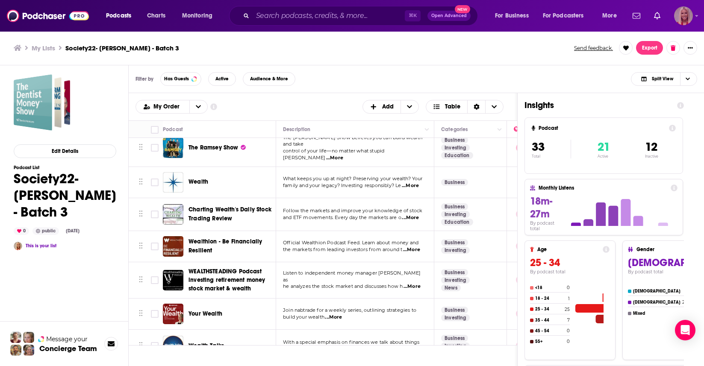
click at [685, 18] on img "Logged in as KymberleeBolden" at bounding box center [683, 15] width 19 height 19
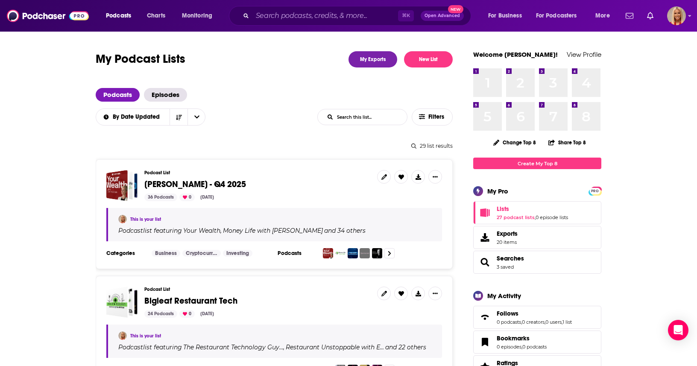
click at [210, 185] on span "[PERSON_NAME] - Q4 2025" at bounding box center [195, 184] width 102 height 11
click at [205, 182] on span "[PERSON_NAME] - Q4 2025" at bounding box center [195, 184] width 102 height 11
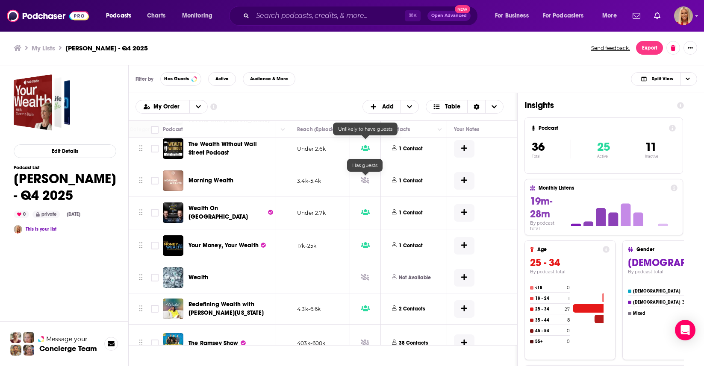
scroll to position [997, 312]
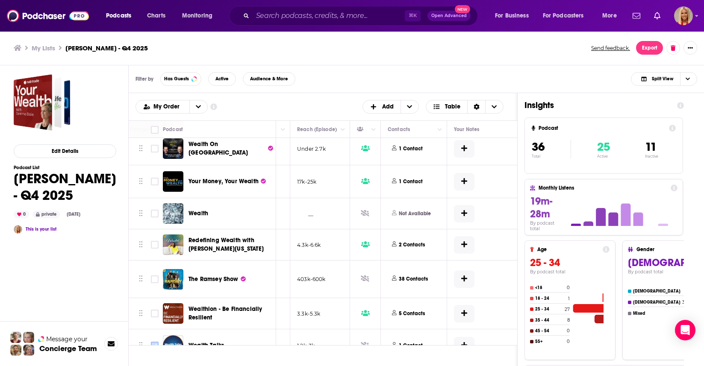
click at [154, 342] on input "Toggle select row" at bounding box center [155, 346] width 8 height 8
checkbox input "true"
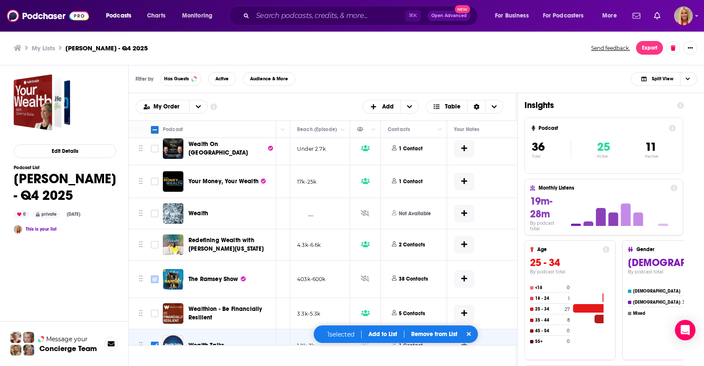
click at [154, 276] on input "Toggle select row" at bounding box center [155, 280] width 8 height 8
checkbox input "true"
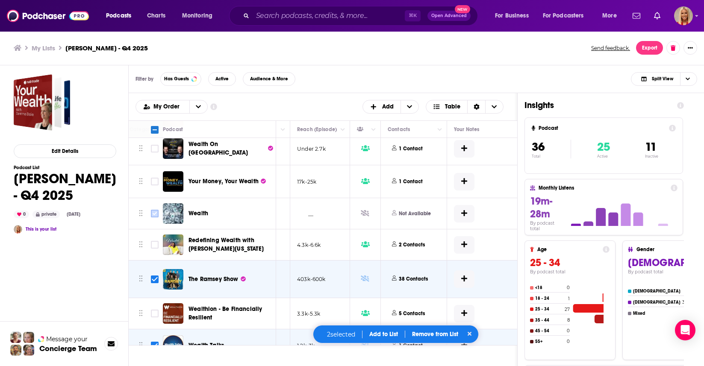
click at [154, 210] on input "Toggle select row" at bounding box center [155, 214] width 8 height 8
checkbox input "true"
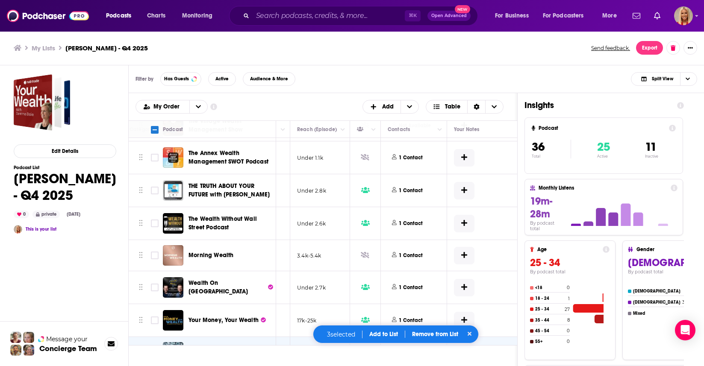
scroll to position [847, 312]
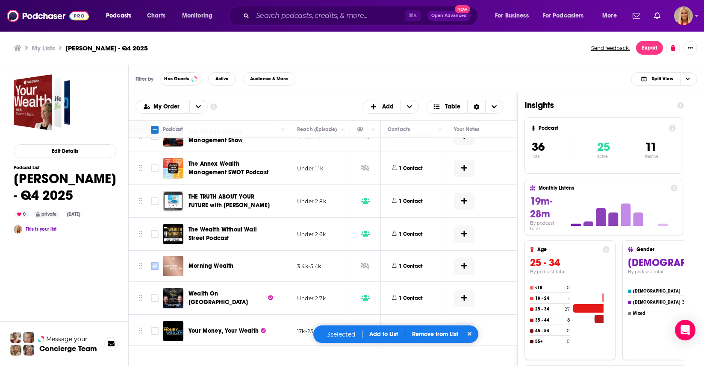
click at [154, 262] on input "Toggle select row" at bounding box center [155, 266] width 8 height 8
checkbox input "true"
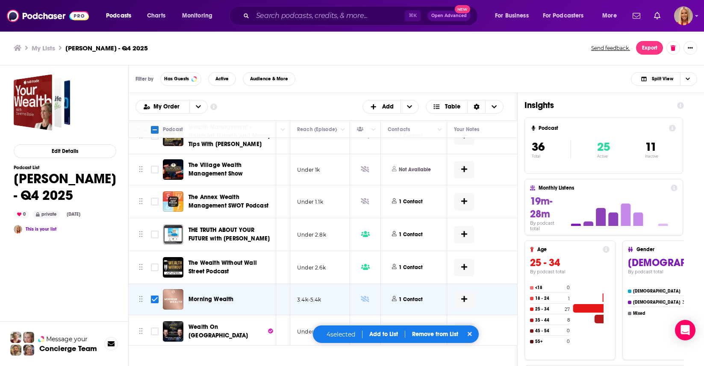
scroll to position [810, 312]
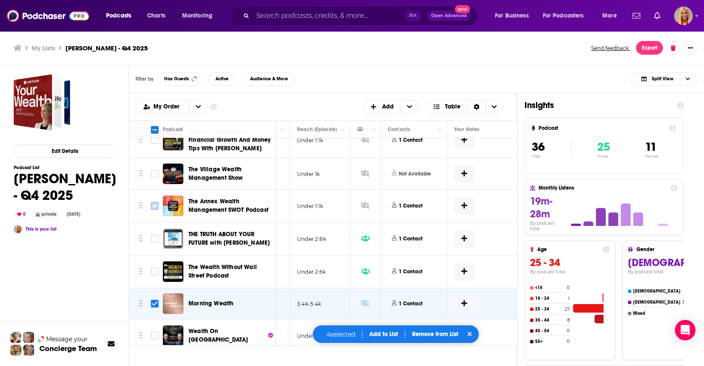
click at [153, 202] on input "Toggle select row" at bounding box center [155, 206] width 8 height 8
checkbox input "true"
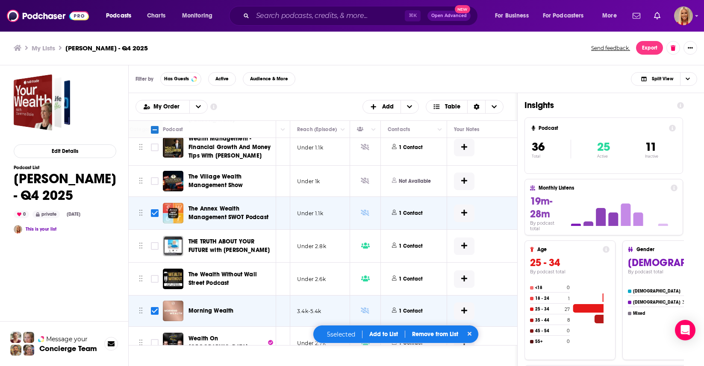
scroll to position [796, 312]
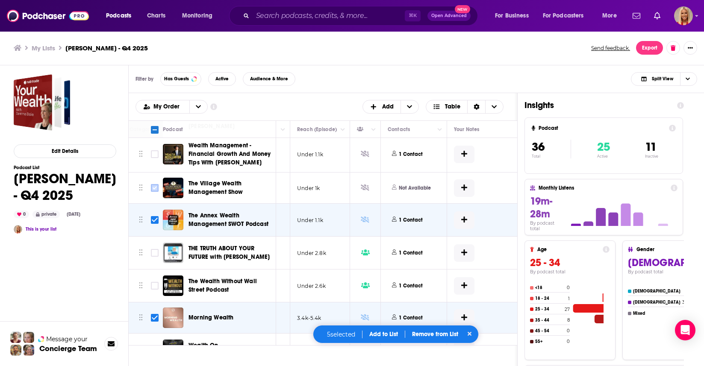
click at [154, 184] on input "Toggle select row" at bounding box center [155, 188] width 8 height 8
checkbox input "true"
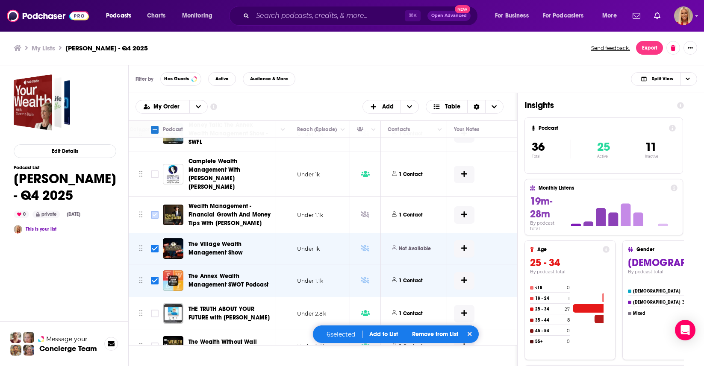
scroll to position [734, 312]
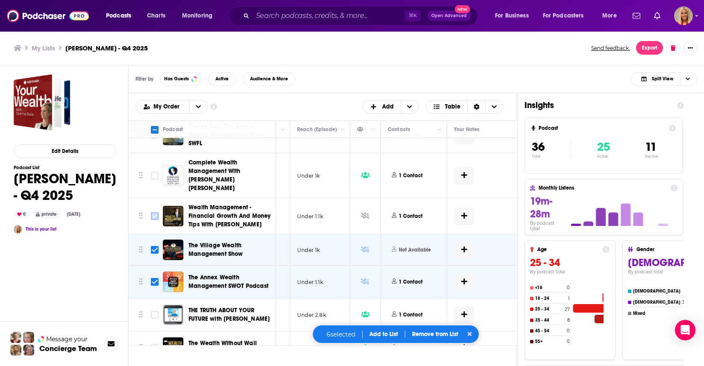
click at [153, 212] on input "Toggle select row" at bounding box center [155, 216] width 8 height 8
checkbox input "true"
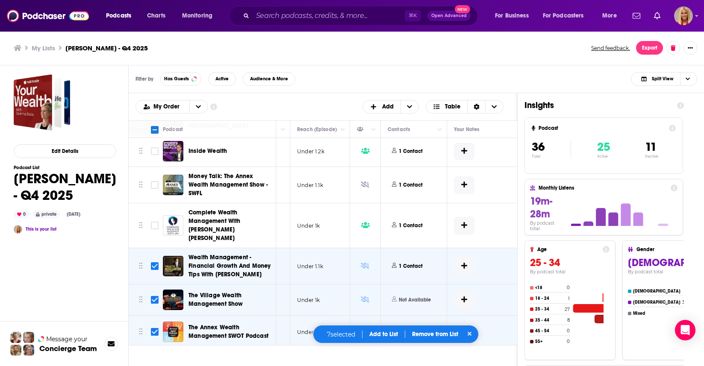
scroll to position [663, 312]
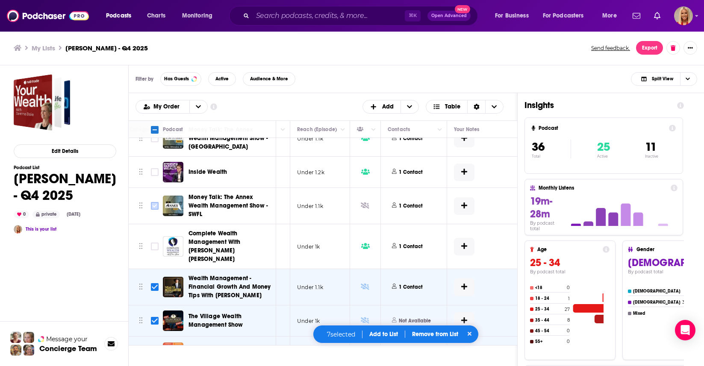
click at [153, 202] on input "Toggle select row" at bounding box center [155, 206] width 8 height 8
checkbox input "true"
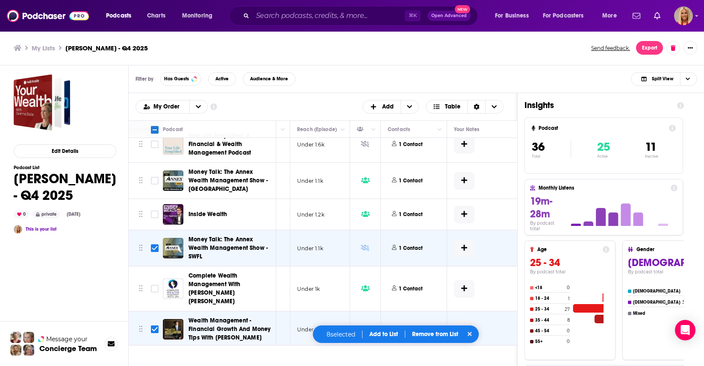
scroll to position [573, 312]
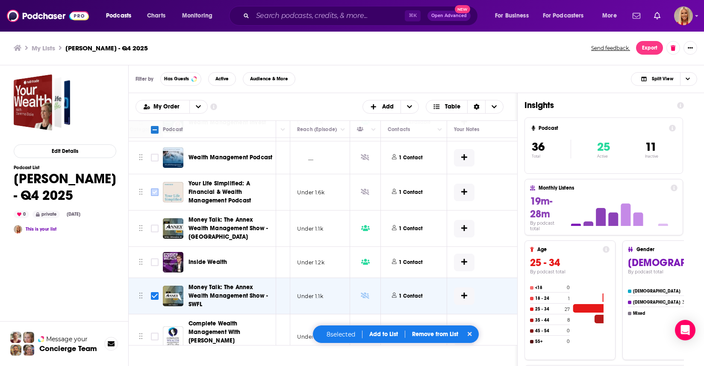
click at [153, 188] on input "Toggle select row" at bounding box center [155, 192] width 8 height 8
checkbox input "true"
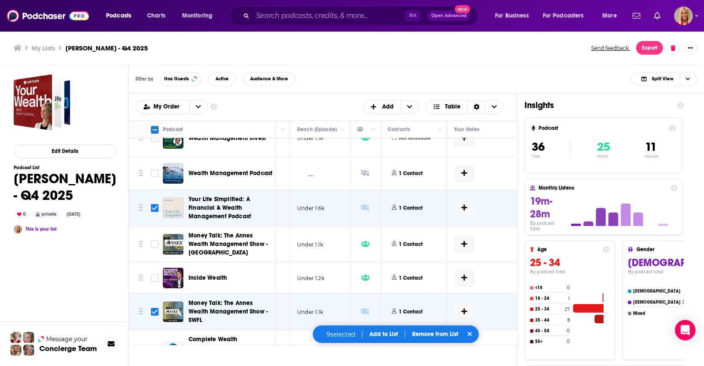
scroll to position [556, 312]
click at [154, 171] on input "Toggle select row" at bounding box center [155, 175] width 8 height 8
checkbox input "true"
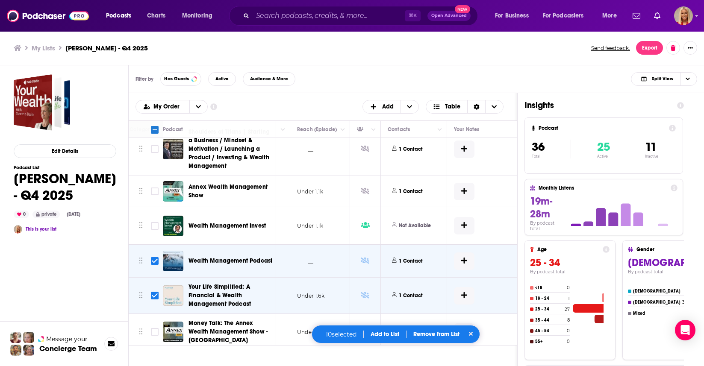
scroll to position [442, 312]
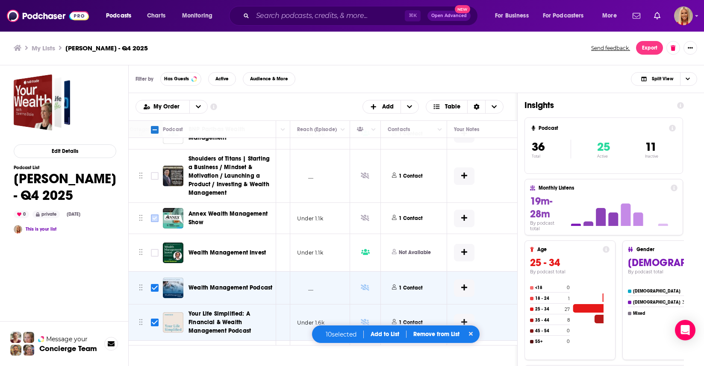
click at [154, 215] on input "Toggle select row" at bounding box center [155, 219] width 8 height 8
checkbox input "true"
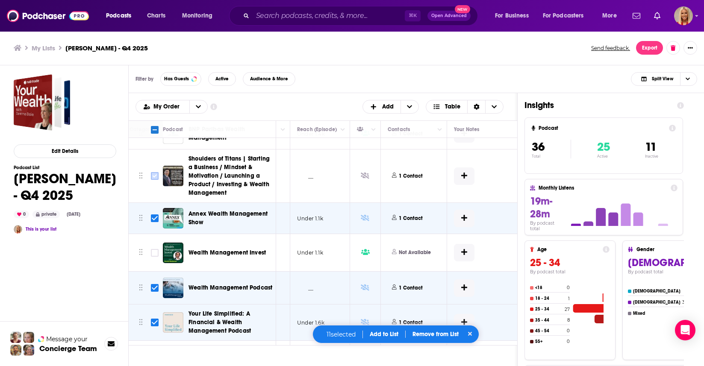
click at [157, 172] on input "Toggle select row" at bounding box center [155, 176] width 8 height 8
checkbox input "true"
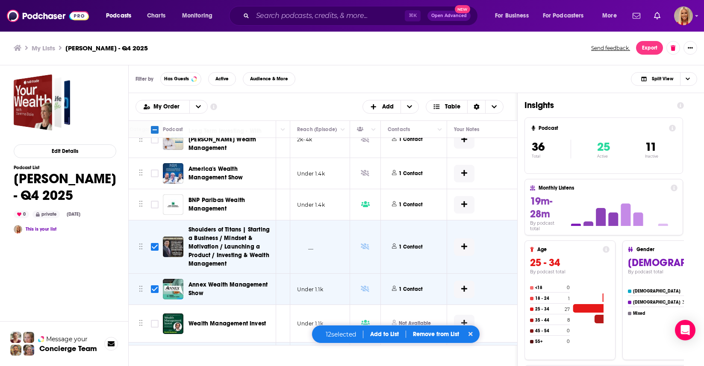
scroll to position [371, 312]
click at [153, 170] on input "Toggle select row" at bounding box center [155, 174] width 8 height 8
checkbox input "true"
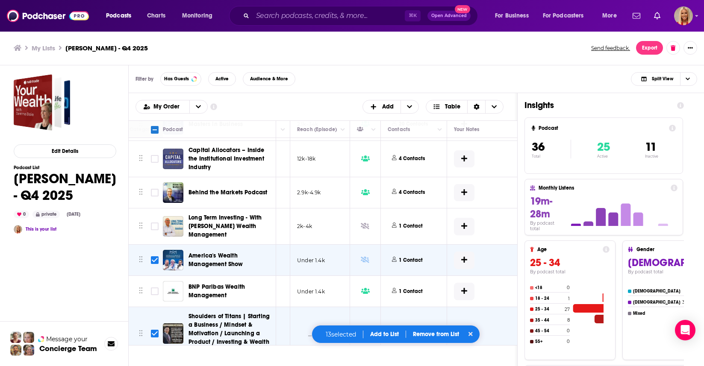
scroll to position [284, 312]
click at [156, 223] on input "Toggle select row" at bounding box center [155, 227] width 8 height 8
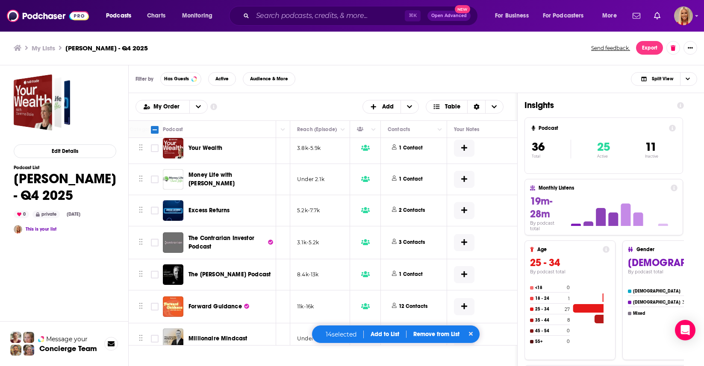
scroll to position [0, 312]
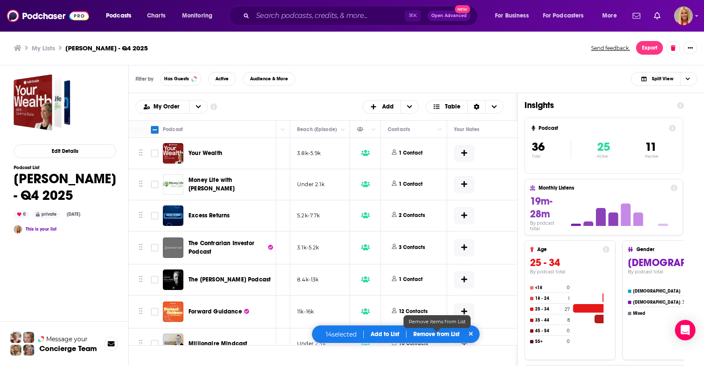
click at [437, 336] on p "Remove from List" at bounding box center [436, 334] width 46 height 7
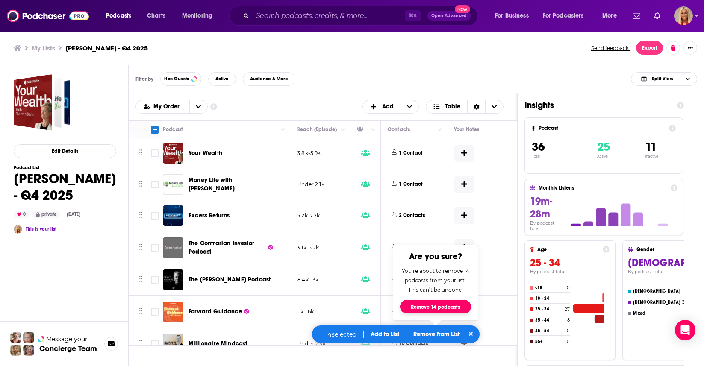
click at [436, 307] on button "Remove 14 podcasts" at bounding box center [435, 307] width 71 height 14
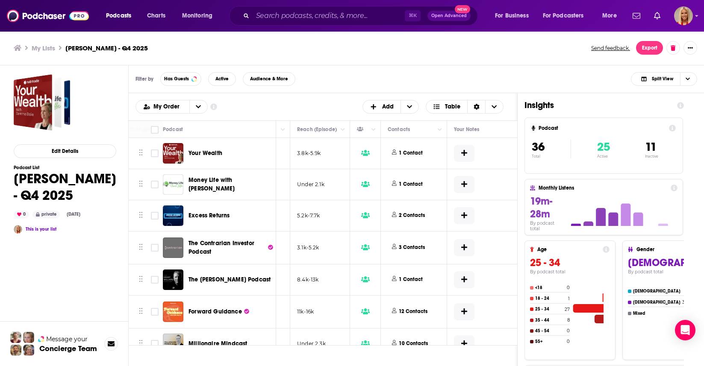
checkbox input "false"
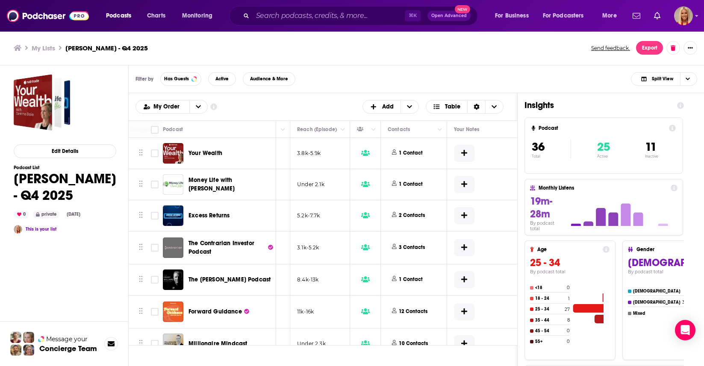
checkbox input "false"
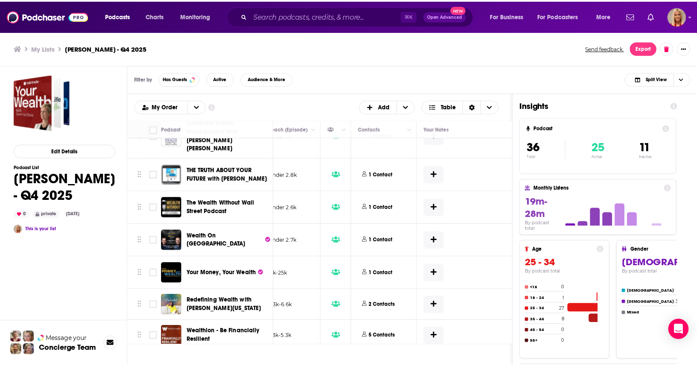
scroll to position [516, 425]
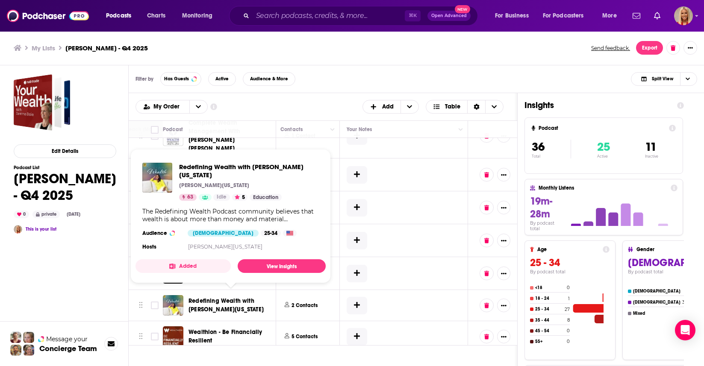
click at [210, 297] on span "Redefining Wealth with [PERSON_NAME][US_STATE]" at bounding box center [225, 305] width 75 height 16
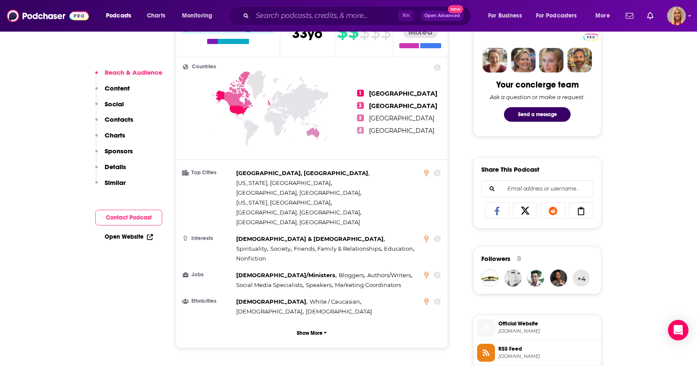
scroll to position [300, 0]
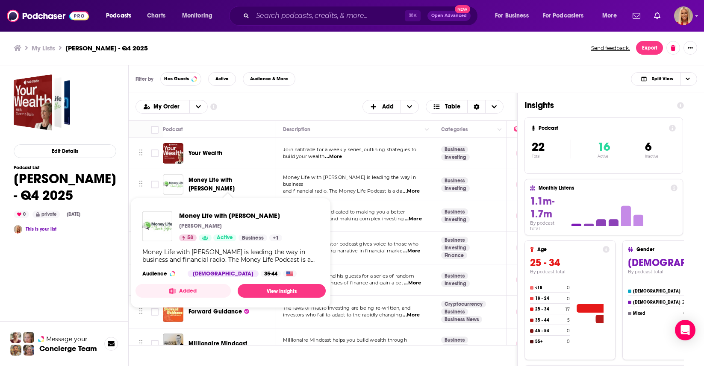
click at [203, 183] on span "Money Life with [PERSON_NAME]" at bounding box center [211, 184] width 46 height 16
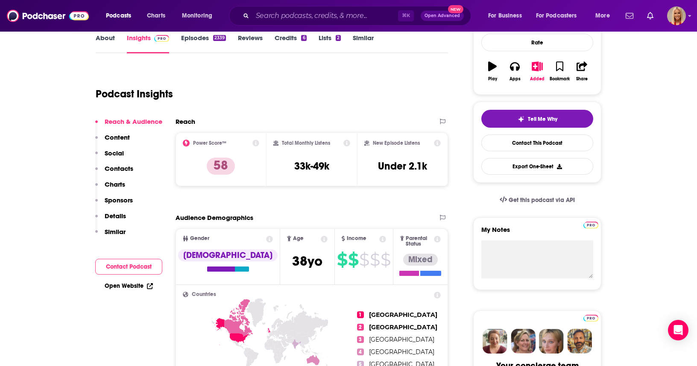
scroll to position [138, 0]
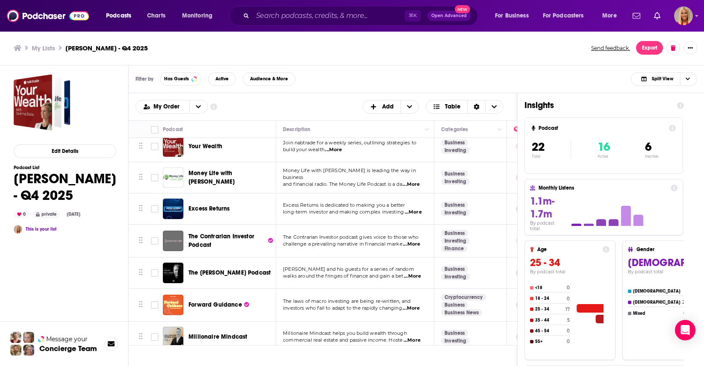
scroll to position [13, 0]
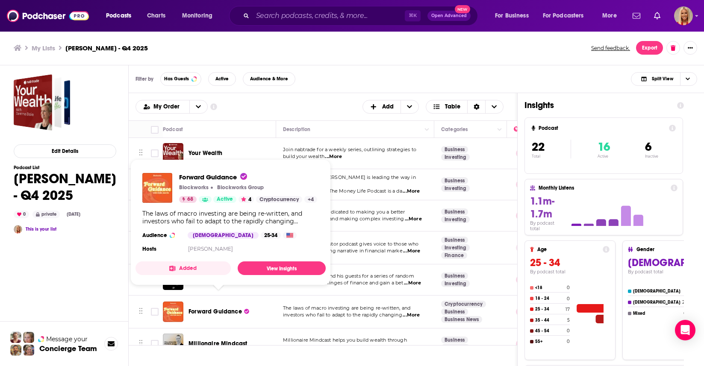
click at [216, 308] on span "Forward Guidance" at bounding box center [214, 311] width 53 height 7
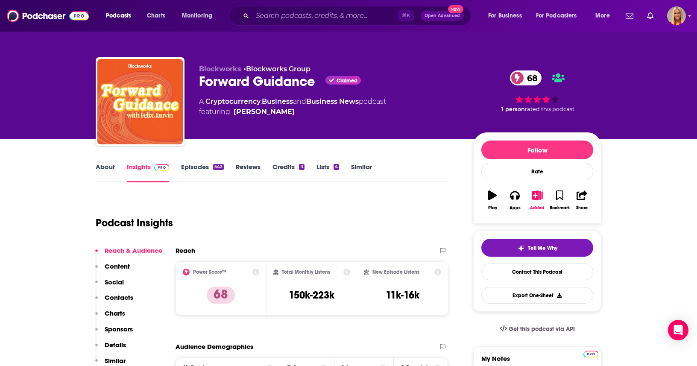
drag, startPoint x: 193, startPoint y: 83, endPoint x: 295, endPoint y: 110, distance: 105.6
click at [295, 110] on div "Blockworks • Blockworks Group Forward Guidance Claimed 68 A Cryptocurrency , Bu…" at bounding box center [349, 103] width 506 height 92
click at [294, 112] on span "featuring Felix Jauvin" at bounding box center [292, 112] width 187 height 10
drag, startPoint x: 271, startPoint y: 107, endPoint x: 256, endPoint y: 112, distance: 15.7
click at [256, 112] on div "Felix Jauvin" at bounding box center [264, 112] width 61 height 10
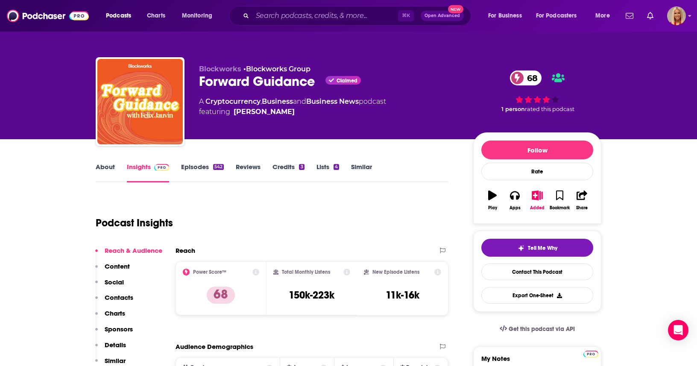
click at [299, 113] on span "featuring Felix Jauvin" at bounding box center [292, 112] width 187 height 10
drag, startPoint x: 320, startPoint y: 83, endPoint x: 195, endPoint y: 90, distance: 125.4
click at [195, 90] on div "Blockworks • Blockworks Group Forward Guidance Claimed 68 A Cryptocurrency , Bu…" at bounding box center [349, 103] width 506 height 92
copy div "Forward Guidance"
drag, startPoint x: 276, startPoint y: 118, endPoint x: 235, endPoint y: 112, distance: 41.8
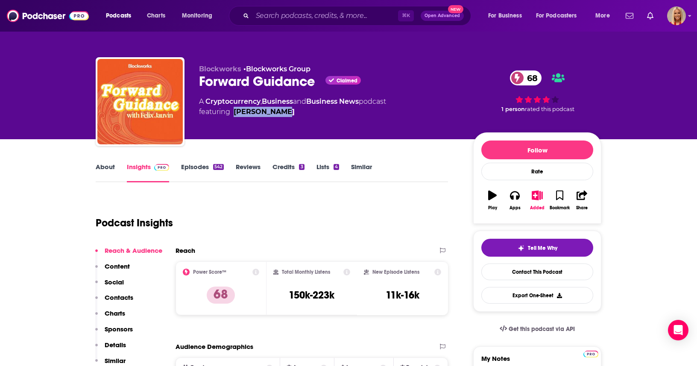
click at [235, 112] on div "Blockworks • Blockworks Group Forward Guidance Claimed 68 A Cryptocurrency , Bu…" at bounding box center [329, 99] width 261 height 68
copy div "Felix Jauvin"
click at [300, 118] on div "Blockworks • Blockworks Group Forward Guidance Claimed 68 A Cryptocurrency , Bu…" at bounding box center [329, 99] width 261 height 68
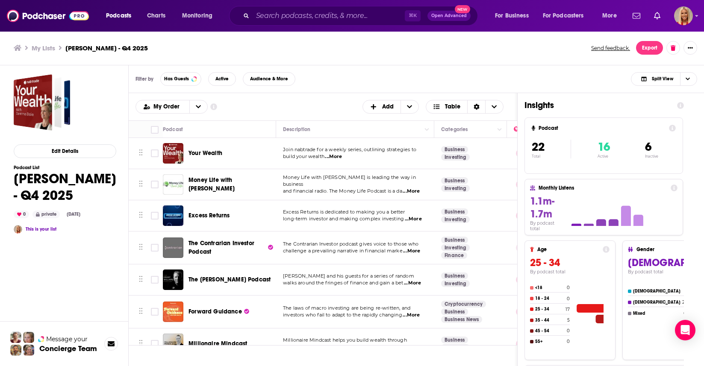
click at [202, 153] on span "Your Wealth" at bounding box center [205, 153] width 34 height 7
